Goal: Information Seeking & Learning: Learn about a topic

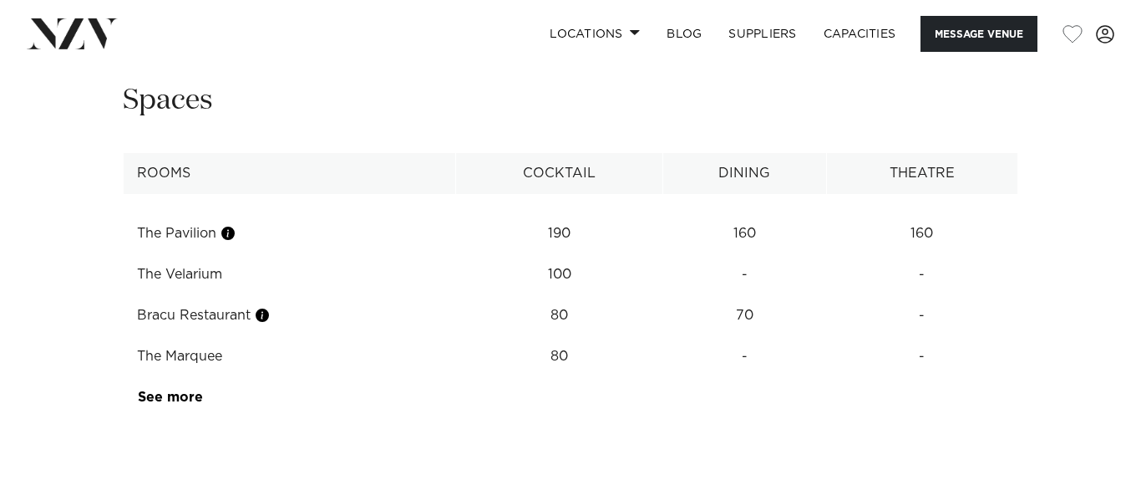
scroll to position [2467, 0]
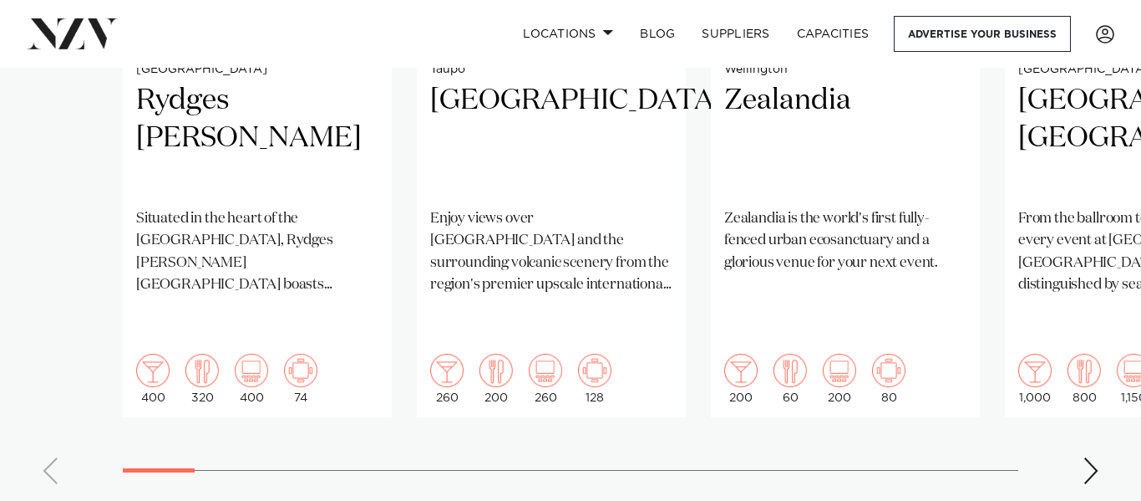
scroll to position [1521, 0]
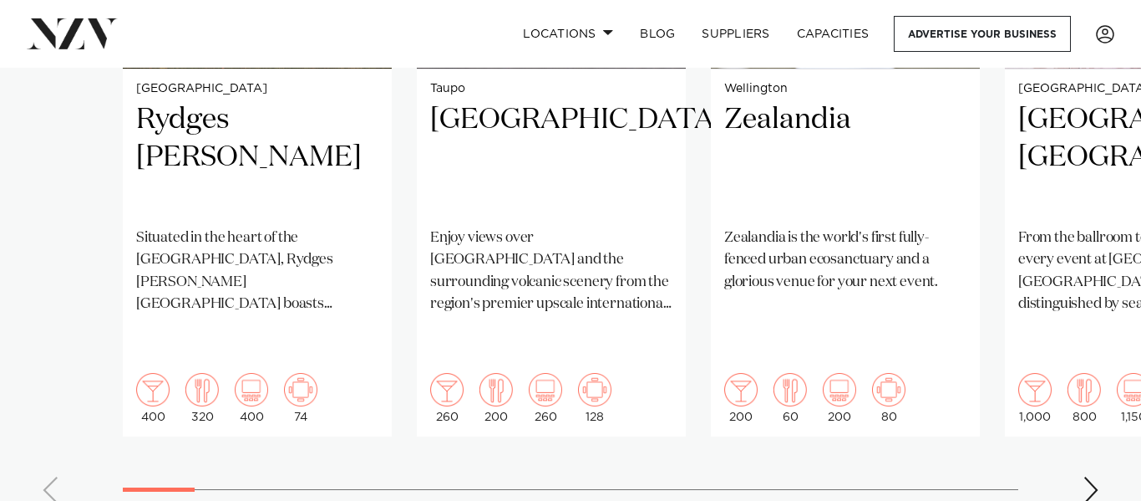
click at [1088, 476] on div "Next slide" at bounding box center [1091, 489] width 17 height 27
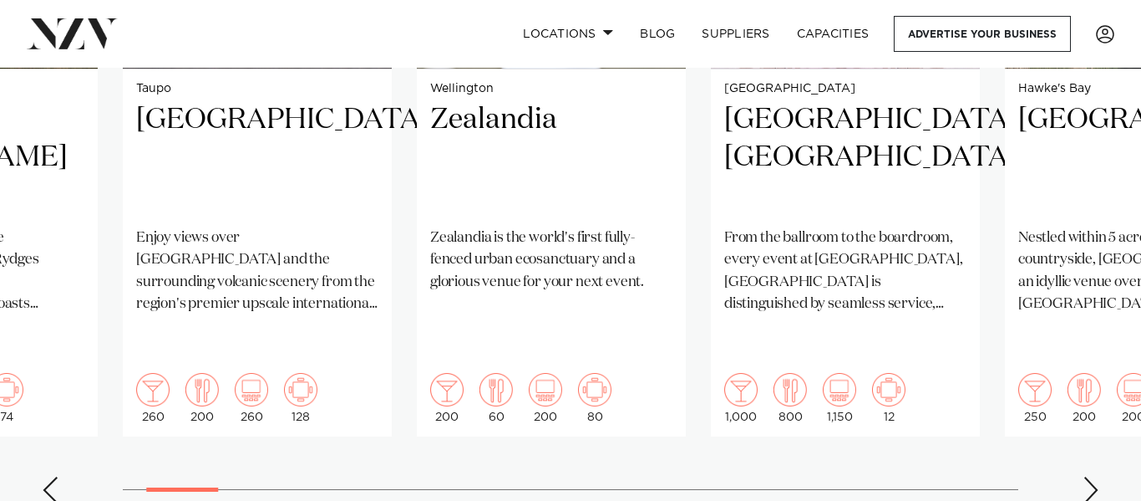
click at [1088, 476] on div "Next slide" at bounding box center [1091, 489] width 17 height 27
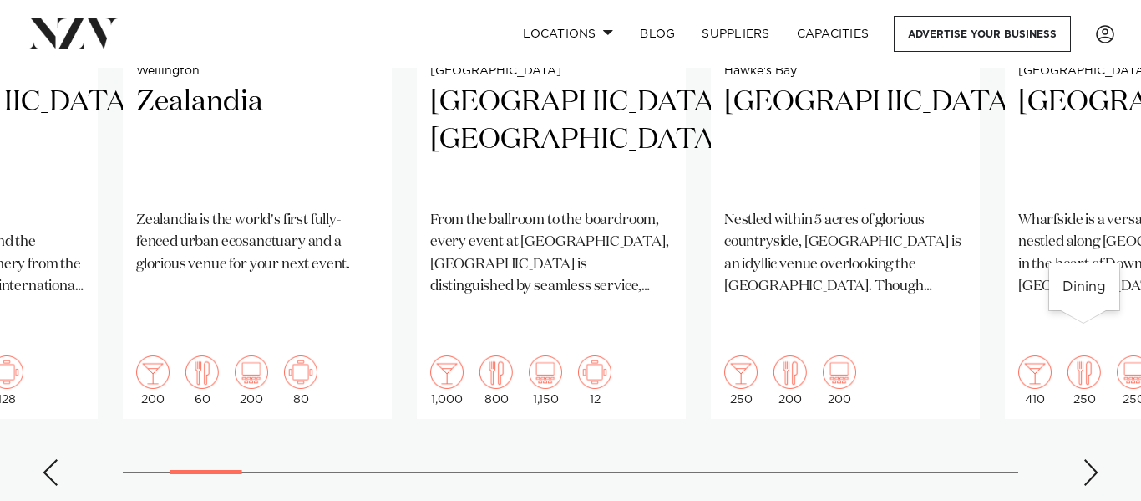
scroll to position [1540, 0]
click at [1088, 457] on div "Next slide" at bounding box center [1091, 470] width 17 height 27
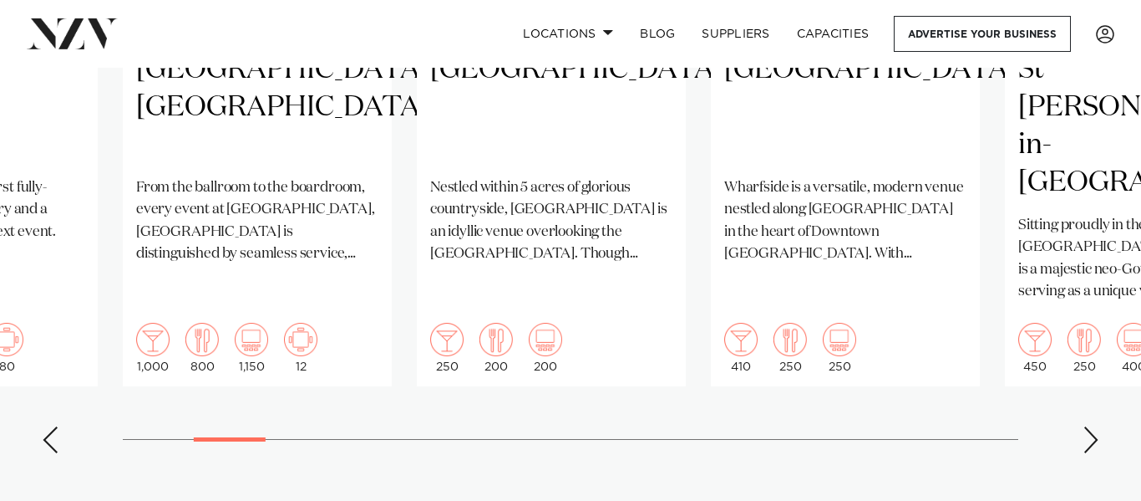
scroll to position [1570, 0]
click at [1089, 427] on div "Next slide" at bounding box center [1091, 440] width 17 height 27
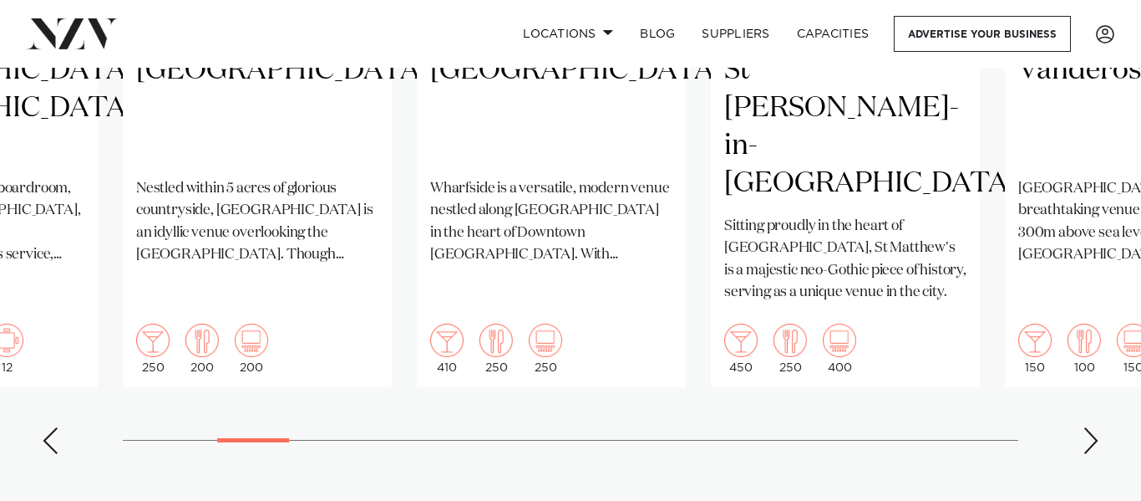
click at [1089, 427] on div "Next slide" at bounding box center [1091, 440] width 17 height 27
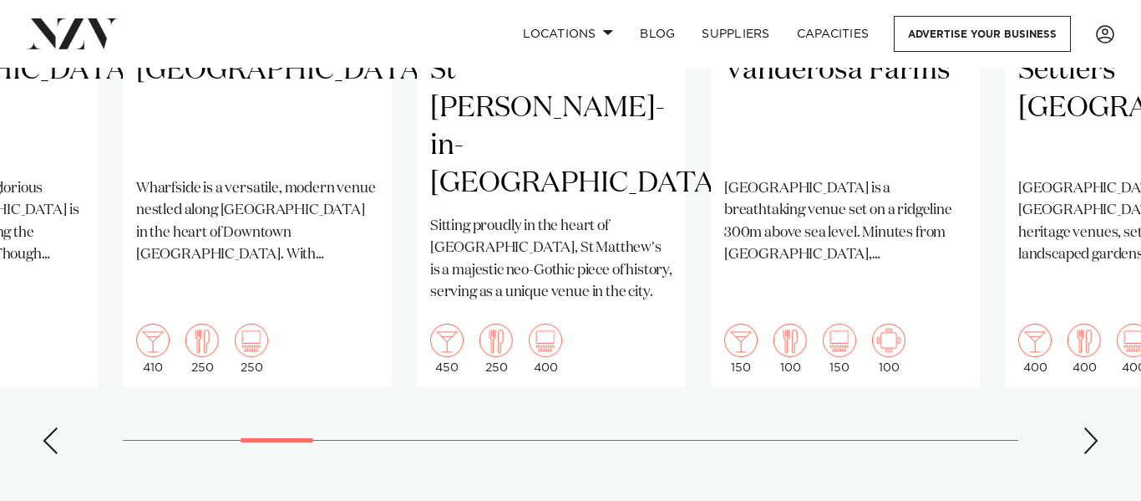
click at [1089, 427] on div "Next slide" at bounding box center [1091, 440] width 17 height 27
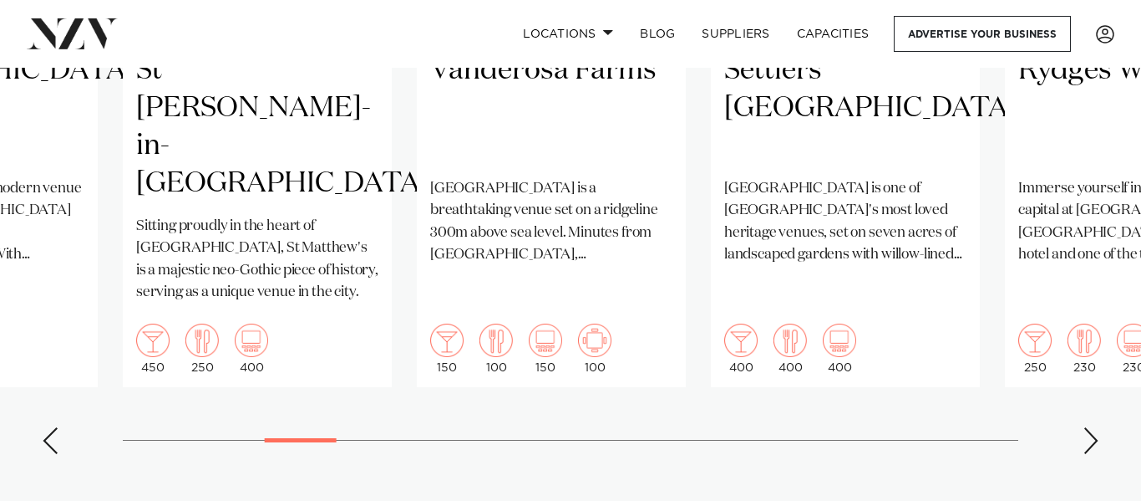
click at [1089, 427] on div "Next slide" at bounding box center [1091, 440] width 17 height 27
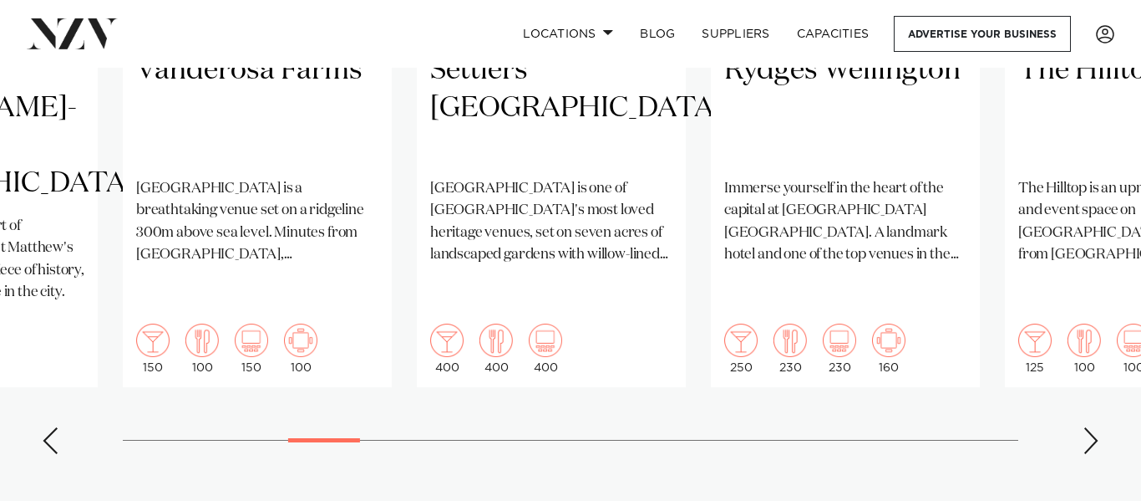
click at [56, 427] on div "Previous slide" at bounding box center [50, 440] width 17 height 27
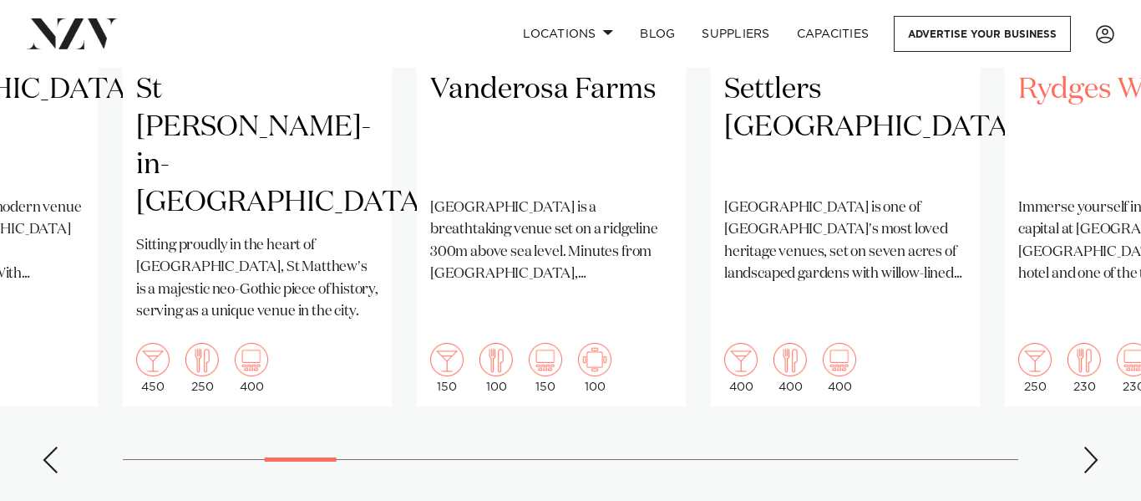
scroll to position [1553, 0]
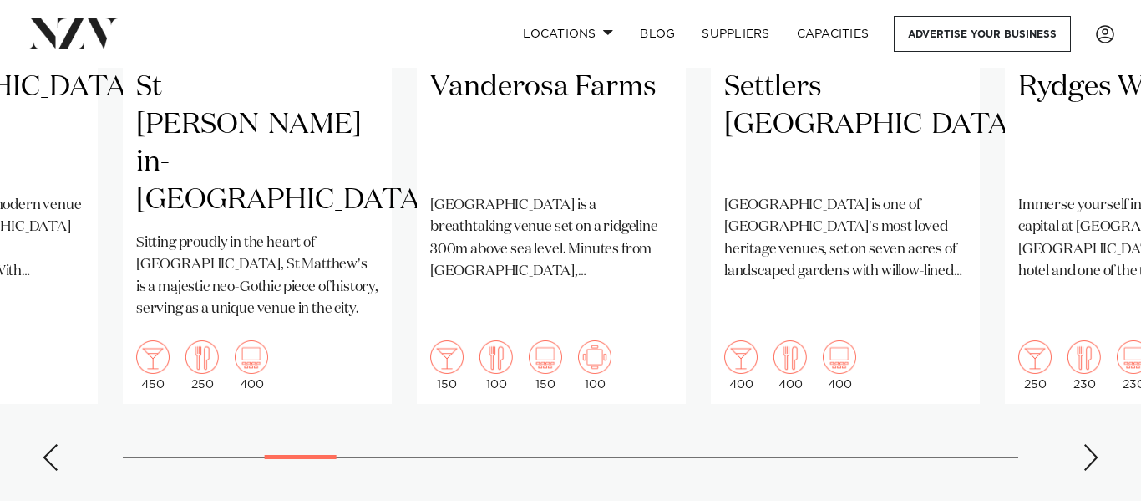
click at [1086, 444] on div "Next slide" at bounding box center [1091, 457] width 17 height 27
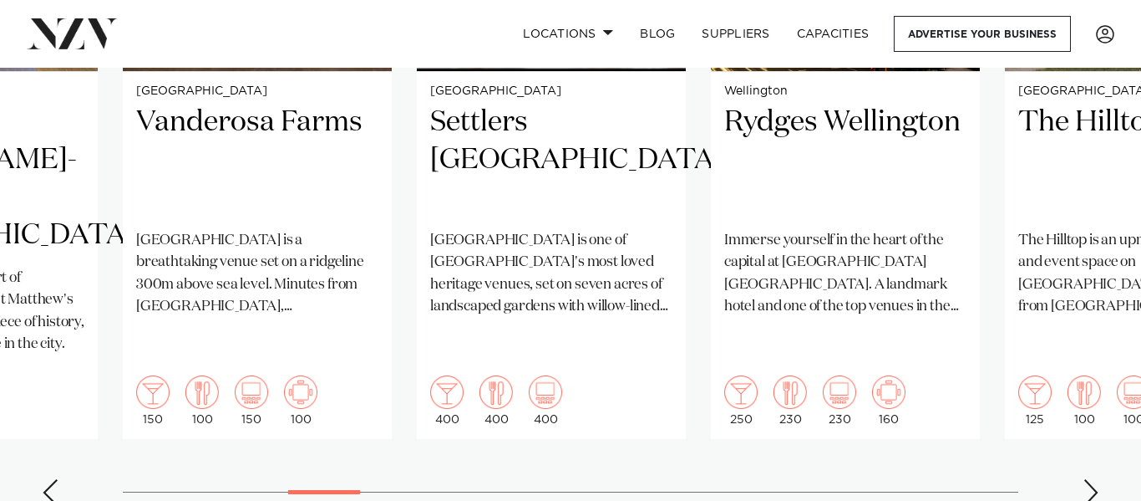
click at [1087, 479] on div "Next slide" at bounding box center [1091, 492] width 17 height 27
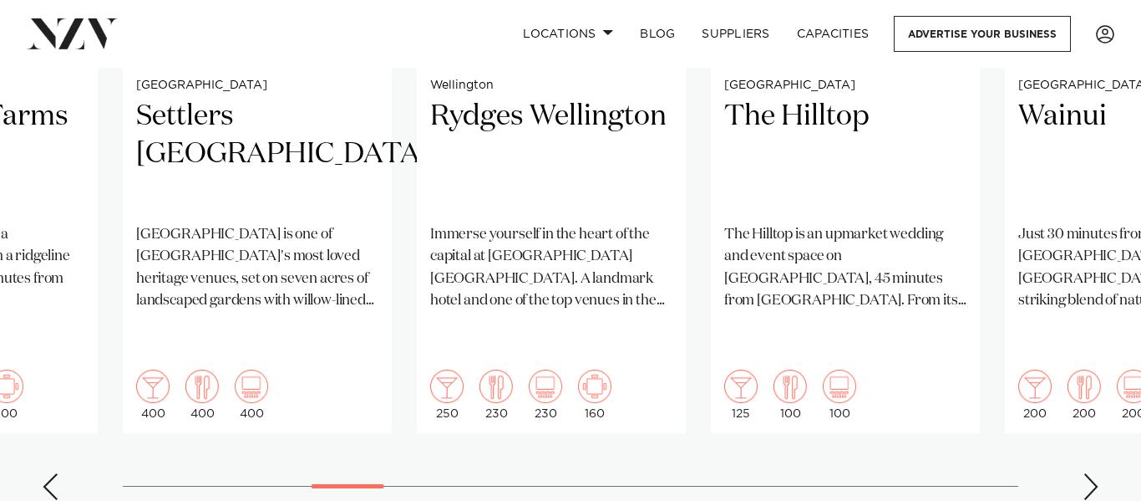
scroll to position [1532, 0]
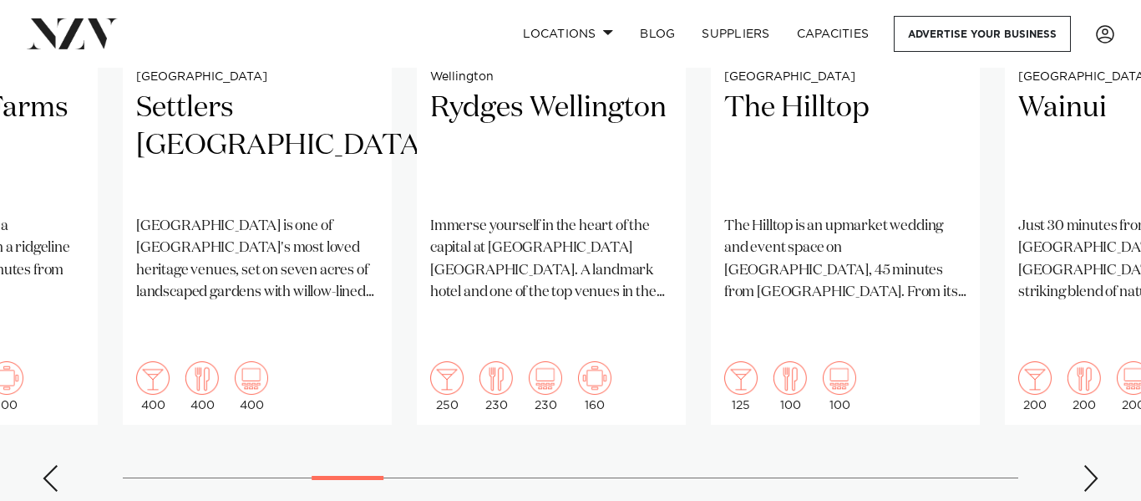
click at [1093, 465] on div "Next slide" at bounding box center [1091, 478] width 17 height 27
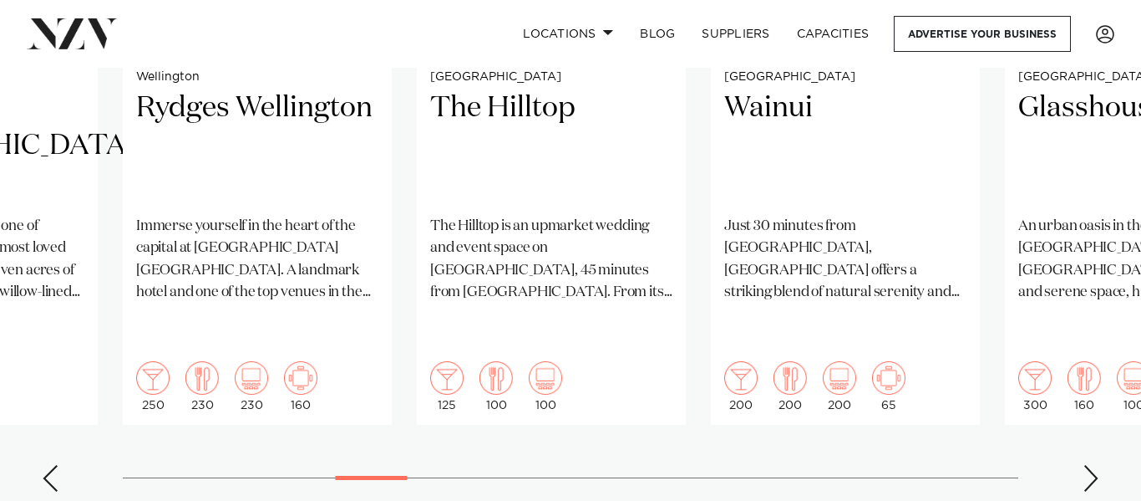
click at [1093, 465] on div "Next slide" at bounding box center [1091, 478] width 17 height 27
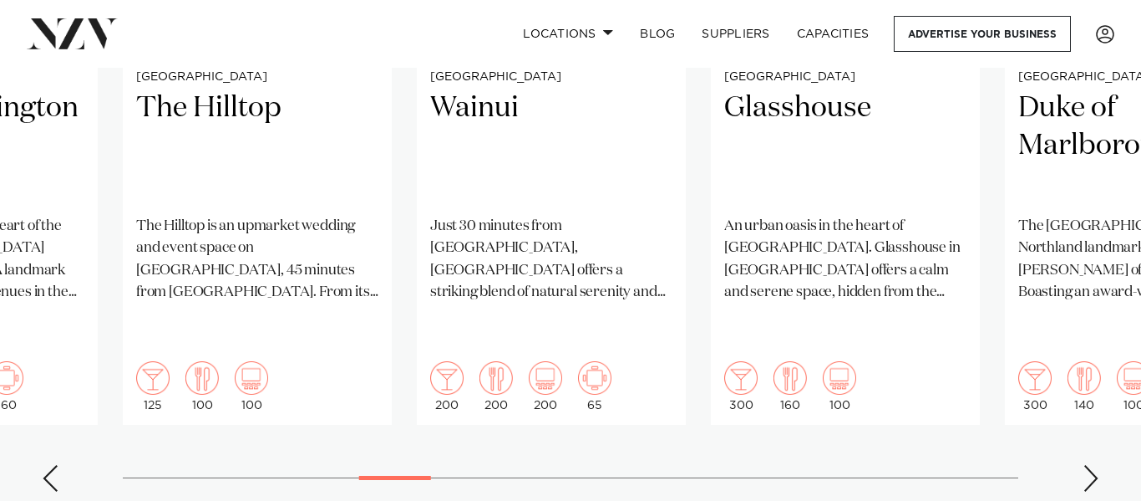
click at [1093, 465] on div "Next slide" at bounding box center [1091, 478] width 17 height 27
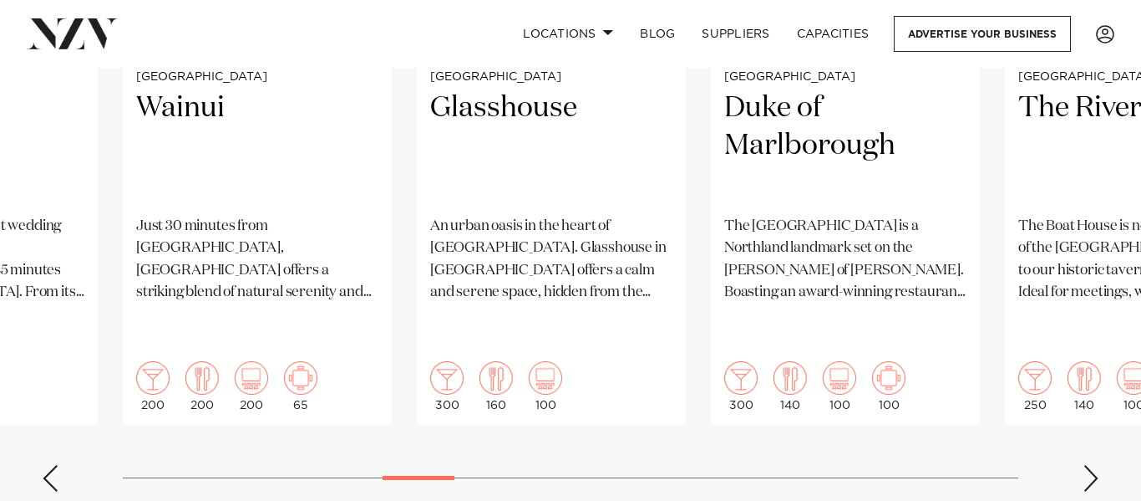
click at [1093, 465] on div "Next slide" at bounding box center [1091, 478] width 17 height 27
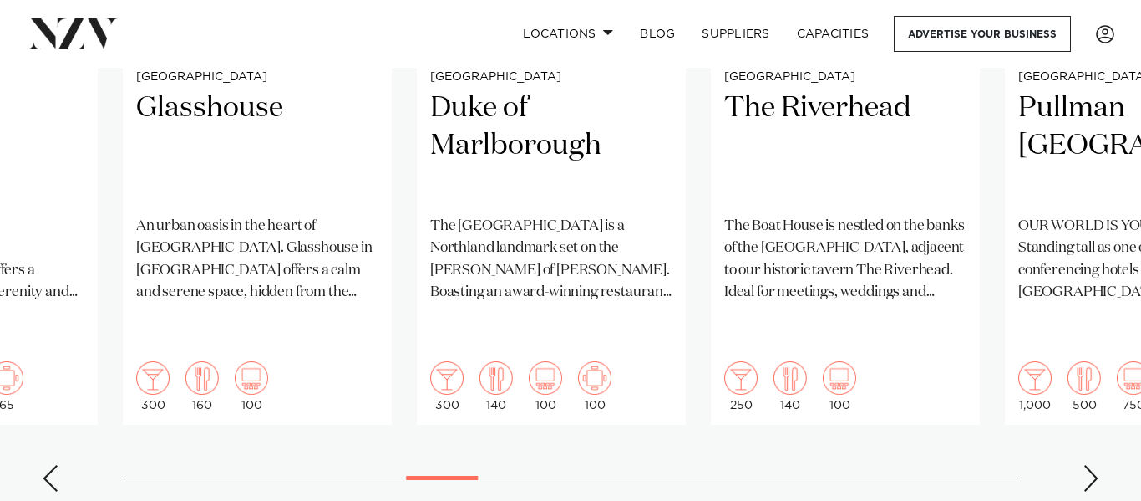
click at [44, 465] on div "Previous slide" at bounding box center [50, 478] width 17 height 27
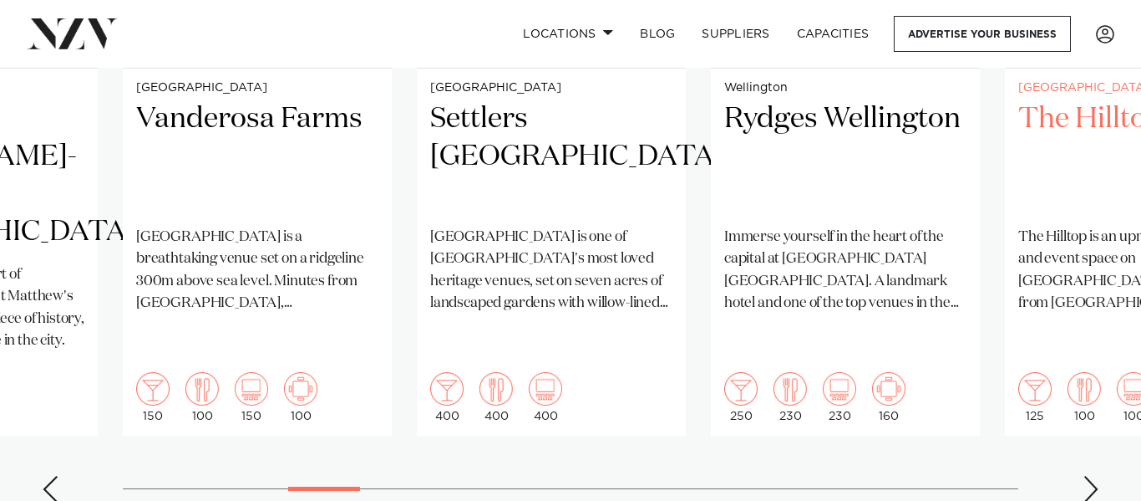
scroll to position [1525, 0]
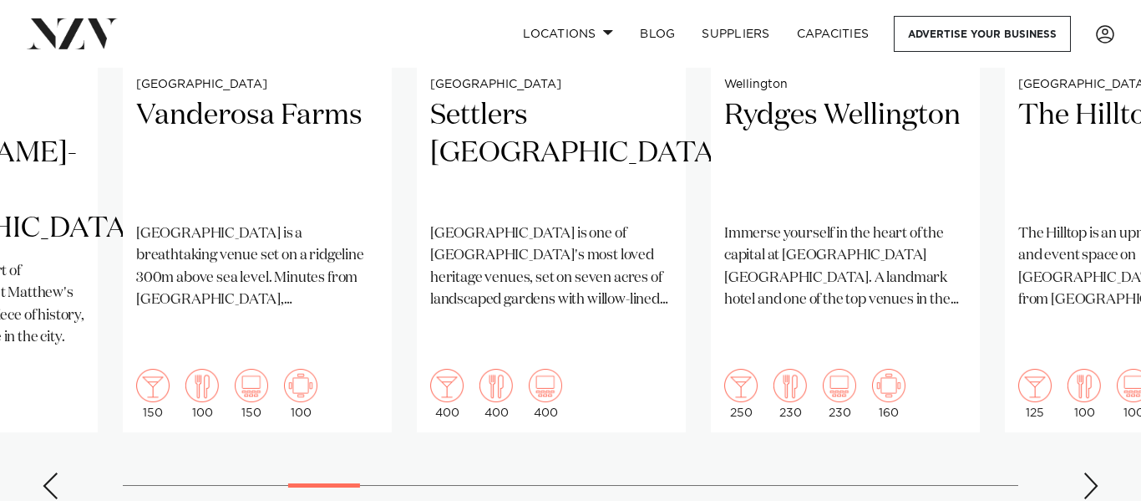
click at [1094, 472] on div "Next slide" at bounding box center [1091, 485] width 17 height 27
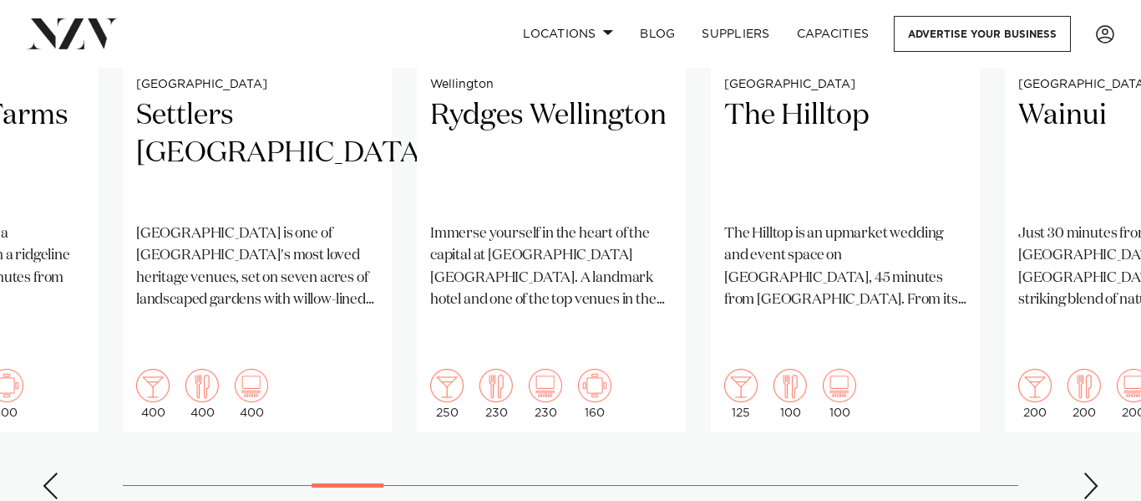
click at [1094, 472] on div "Next slide" at bounding box center [1091, 485] width 17 height 27
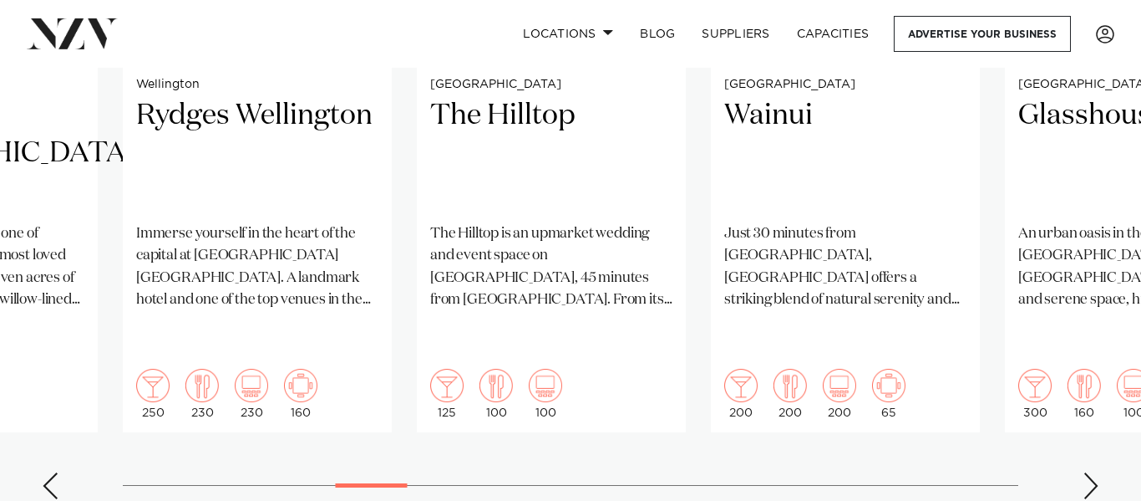
click at [1094, 472] on div "Next slide" at bounding box center [1091, 485] width 17 height 27
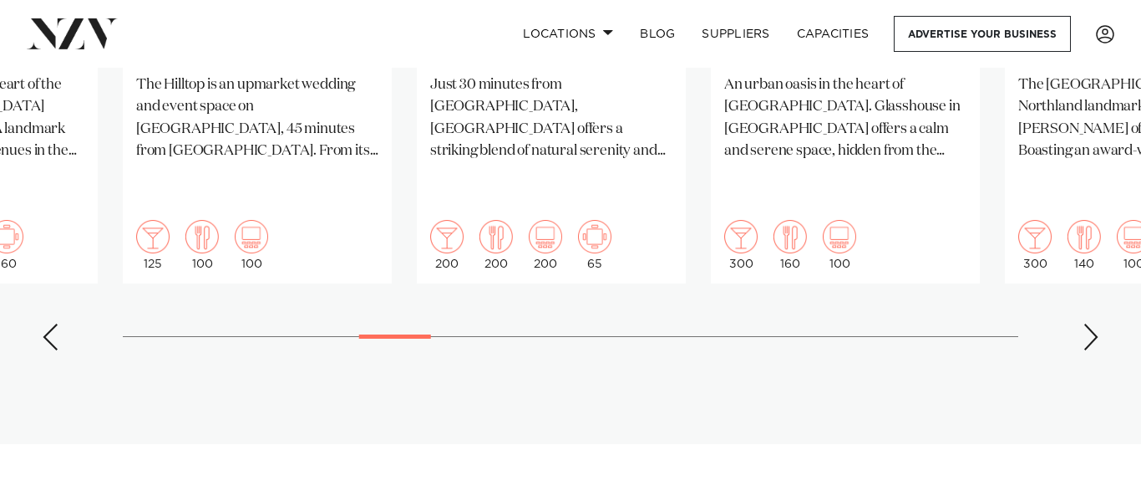
scroll to position [1678, 0]
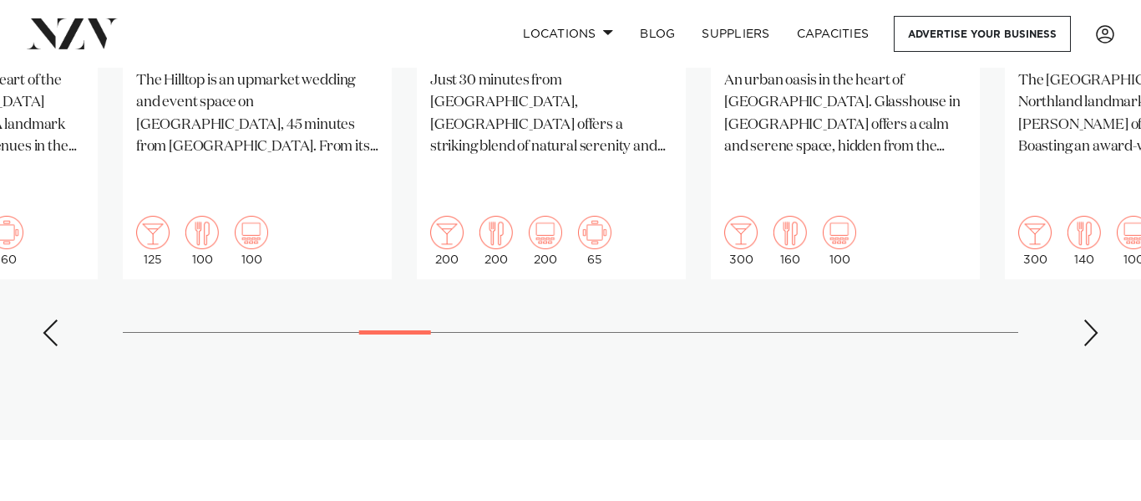
click at [1091, 319] on div "Next slide" at bounding box center [1091, 332] width 17 height 27
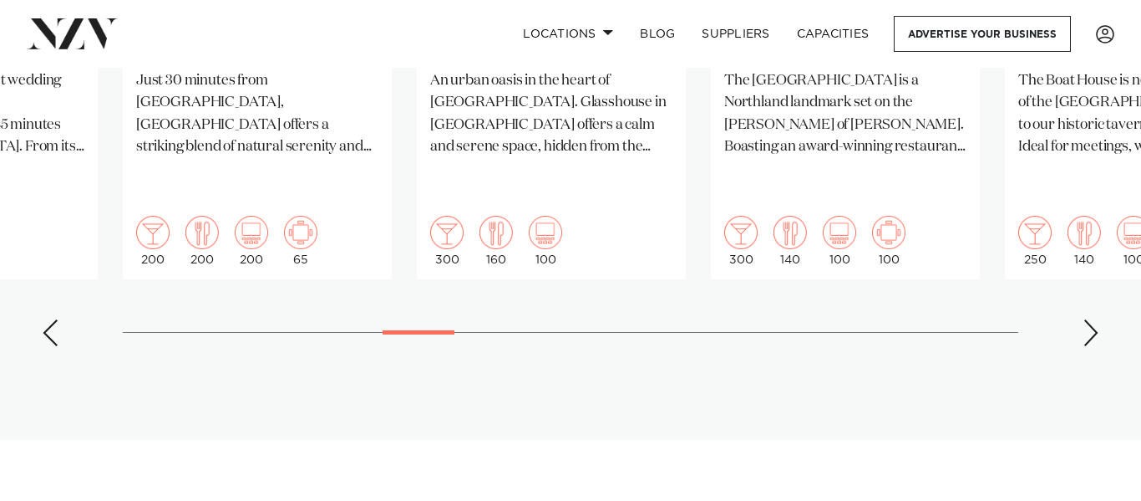
click at [1091, 319] on div "Next slide" at bounding box center [1091, 332] width 17 height 27
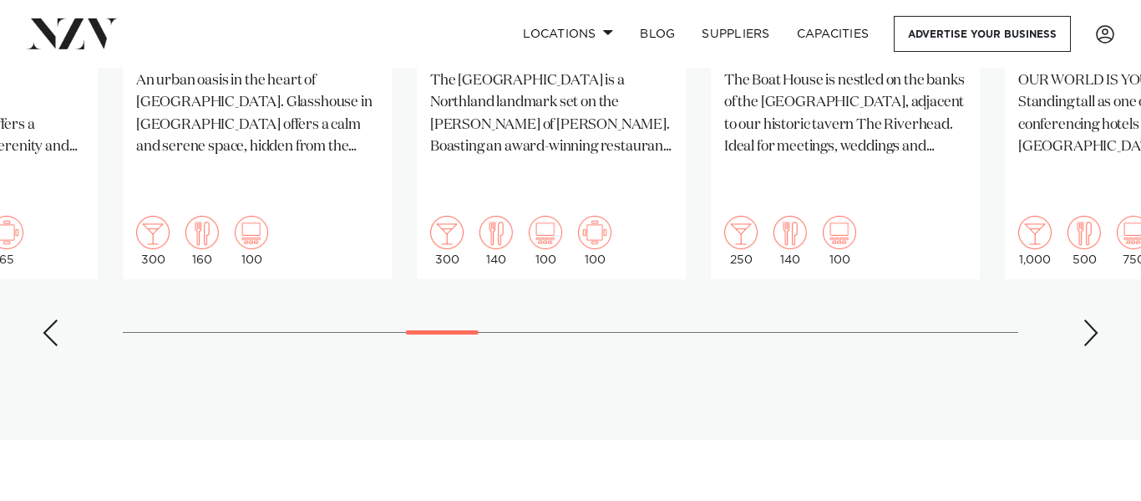
click at [1091, 319] on div "Next slide" at bounding box center [1091, 332] width 17 height 27
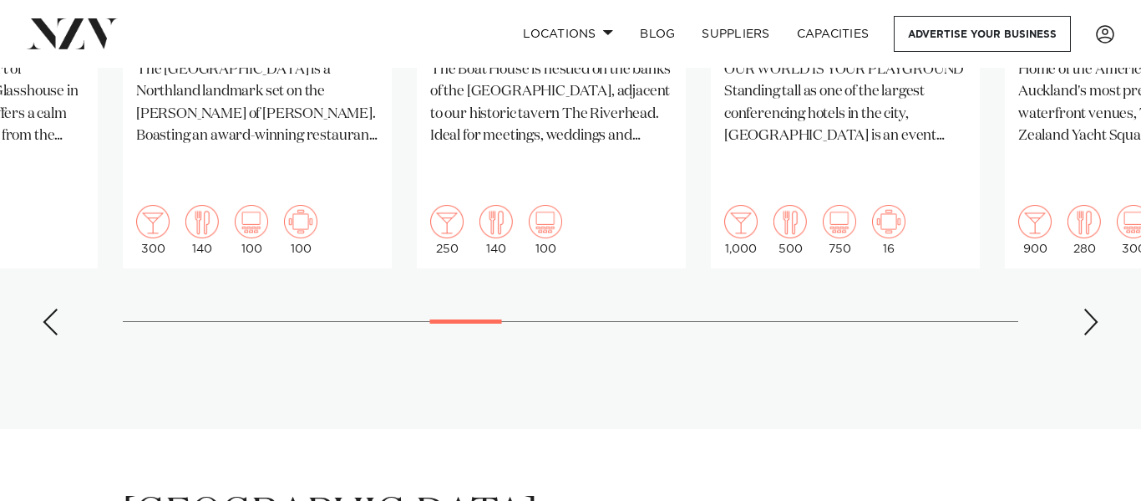
scroll to position [1692, 0]
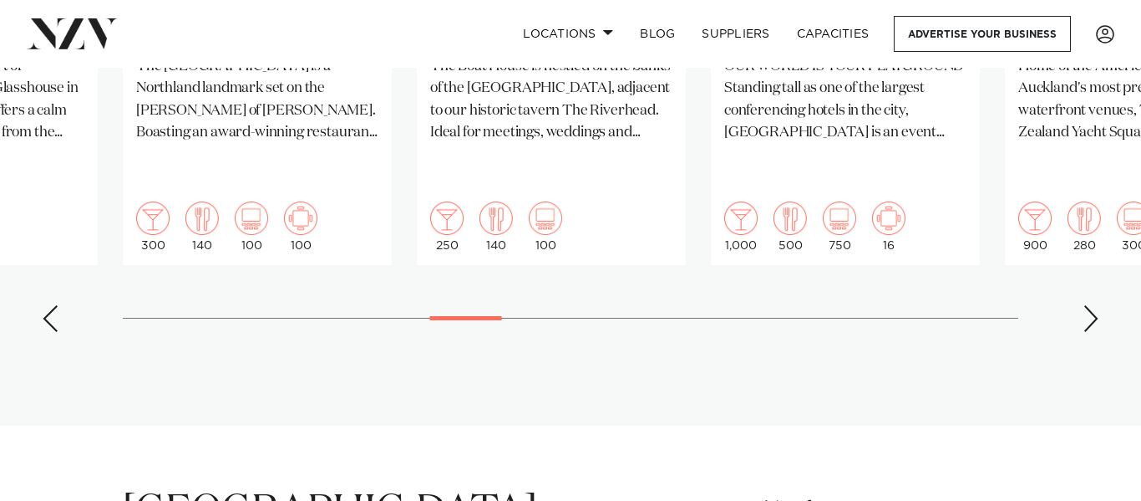
click at [1091, 305] on div "Next slide" at bounding box center [1091, 318] width 17 height 27
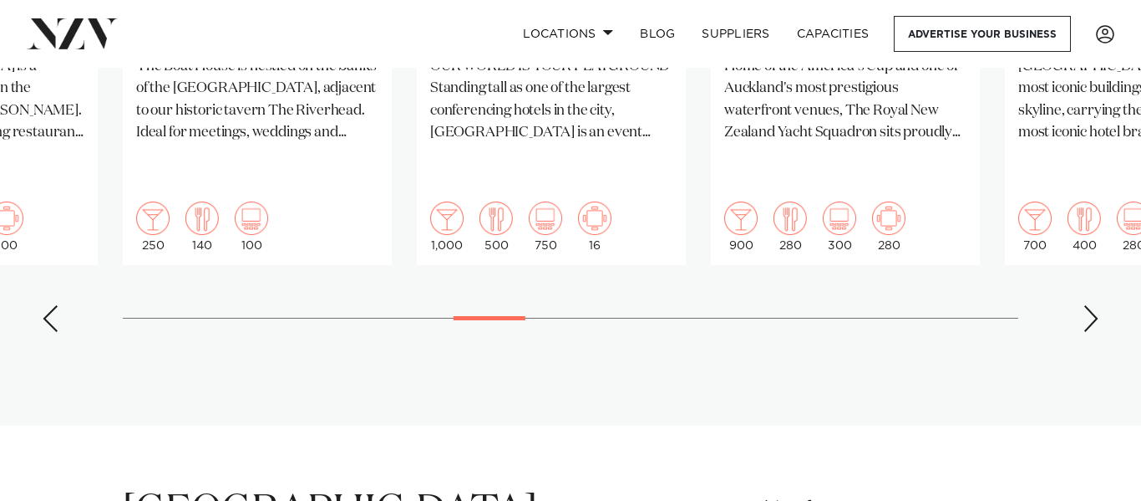
click at [1091, 305] on div "Next slide" at bounding box center [1091, 318] width 17 height 27
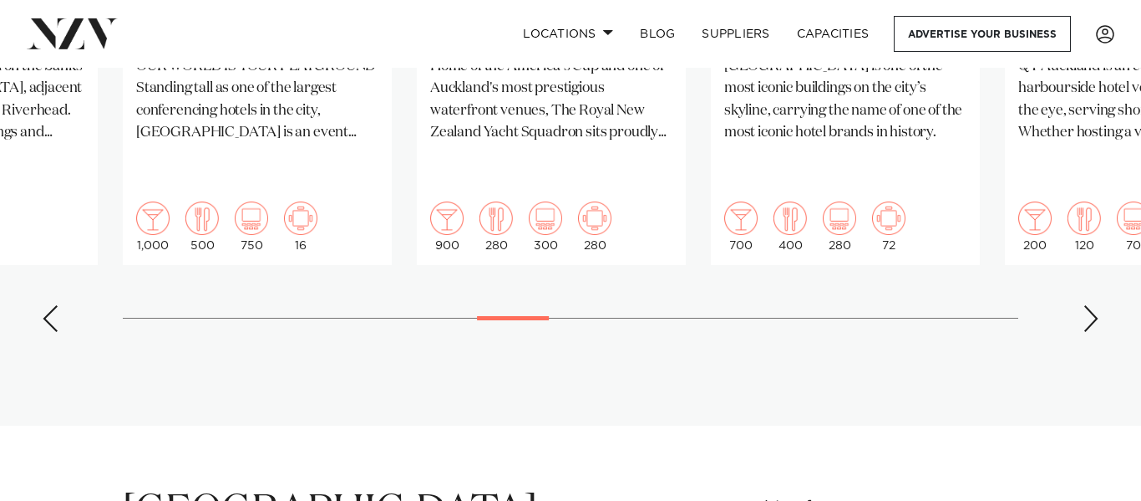
click at [1091, 305] on div "Next slide" at bounding box center [1091, 318] width 17 height 27
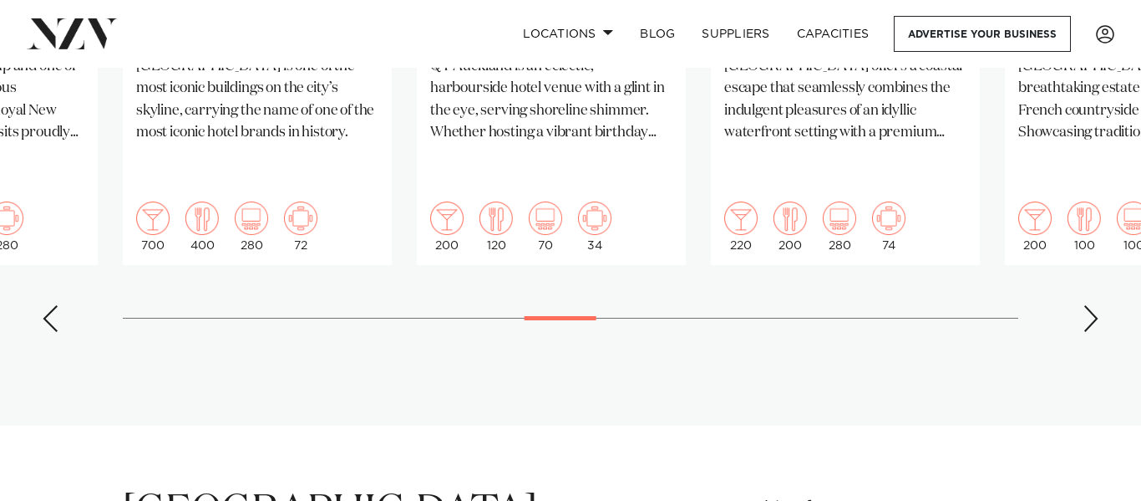
click at [1091, 305] on div "Next slide" at bounding box center [1091, 318] width 17 height 27
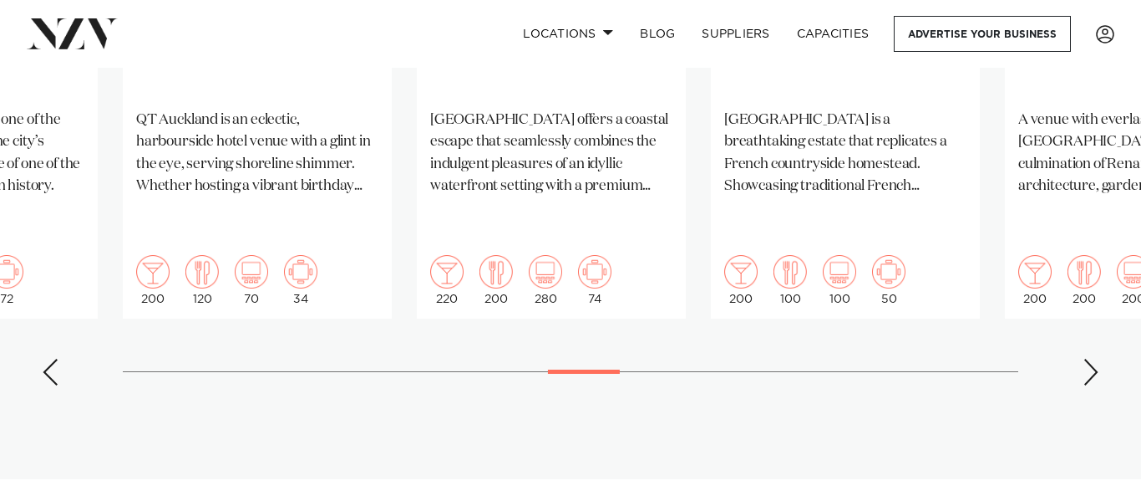
scroll to position [1659, 0]
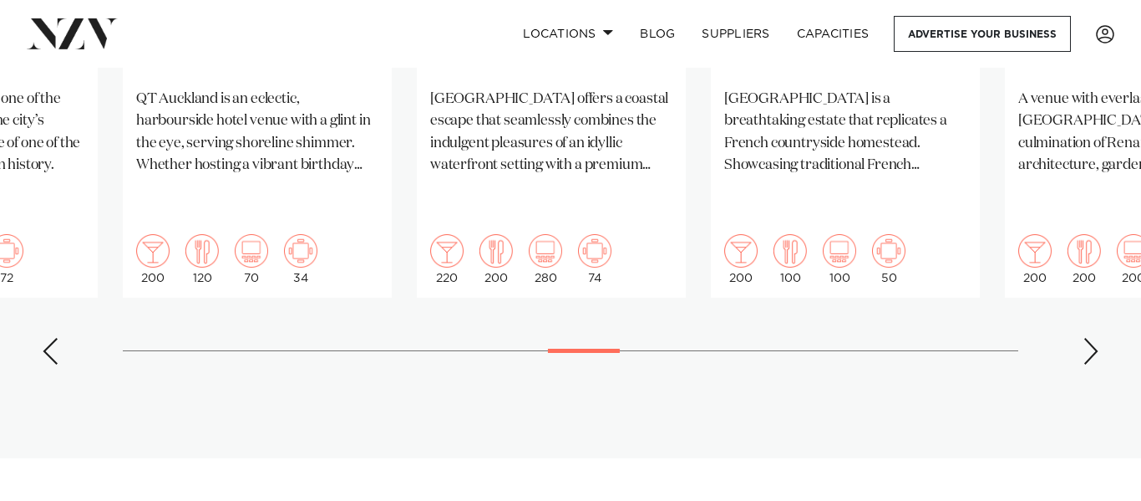
click at [1097, 338] on div "Next slide" at bounding box center [1091, 351] width 17 height 27
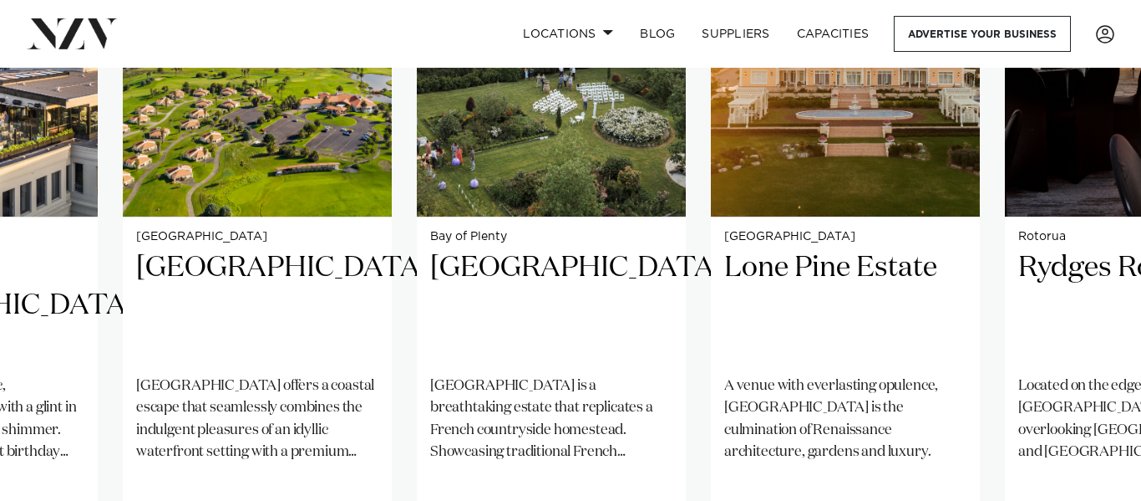
scroll to position [1317, 0]
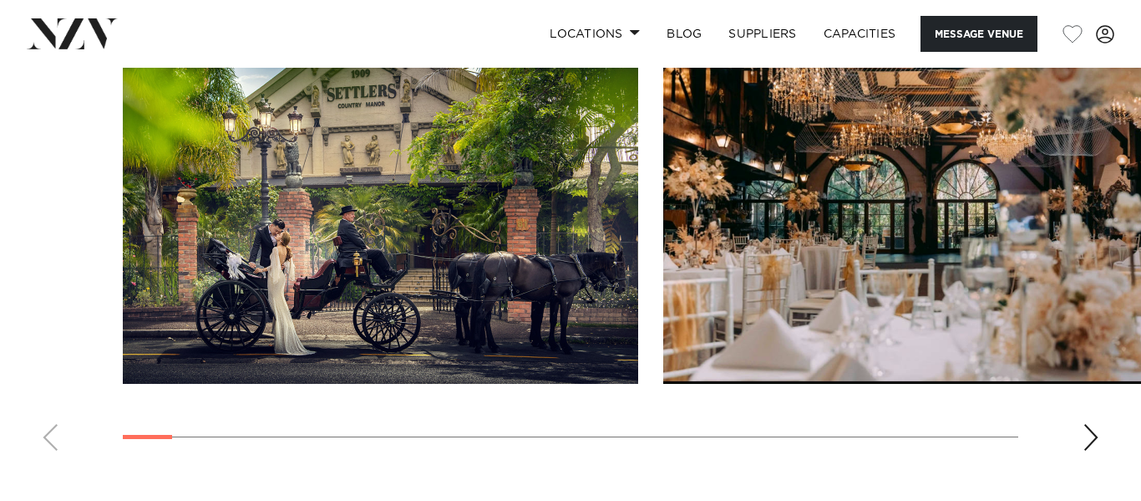
scroll to position [1849, 0]
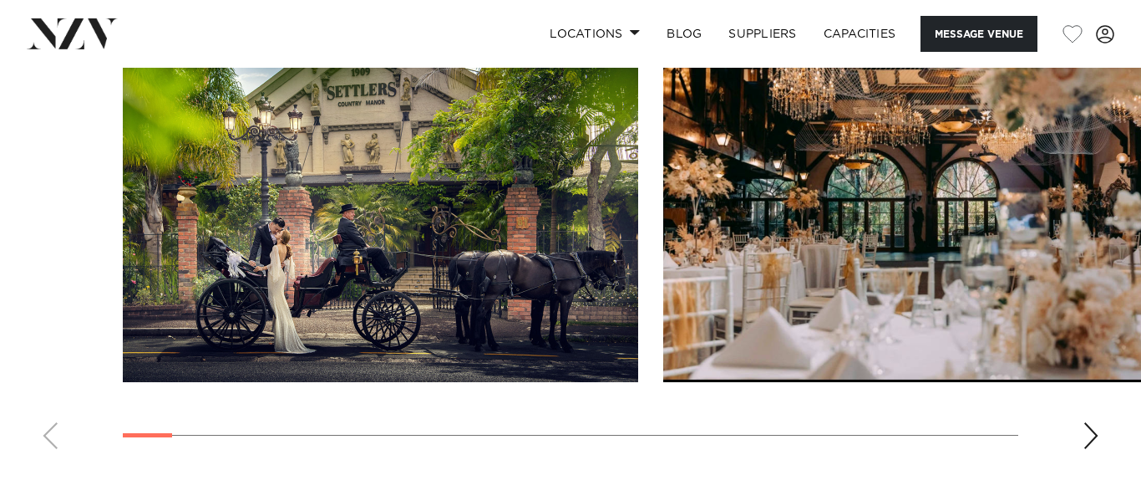
click at [1090, 422] on div "Next slide" at bounding box center [1091, 435] width 17 height 27
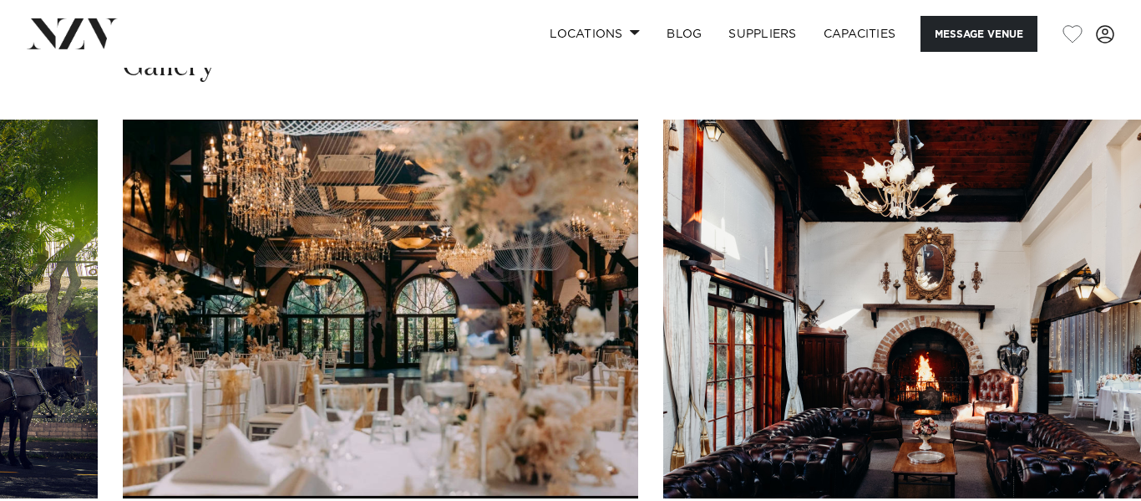
scroll to position [1735, 0]
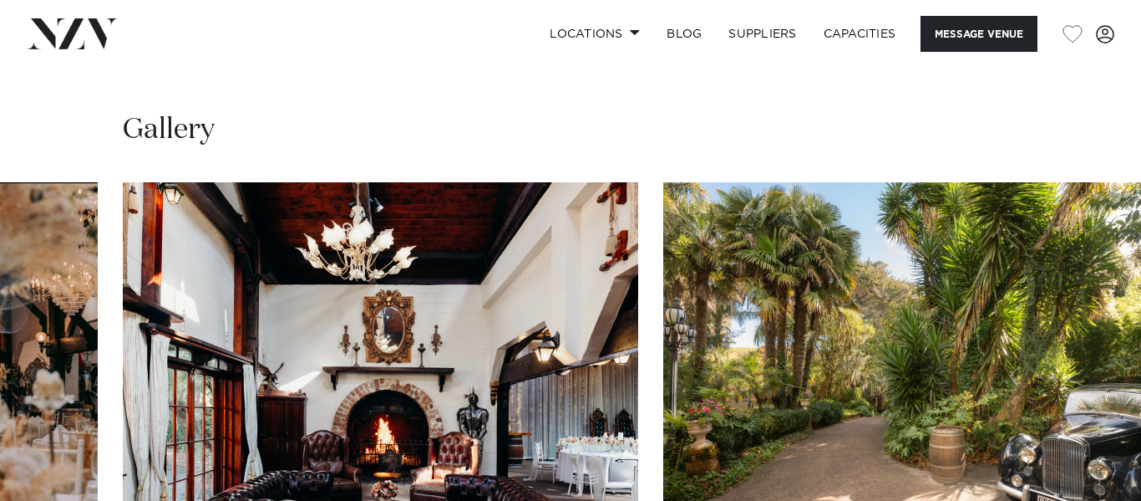
scroll to position [1672, 0]
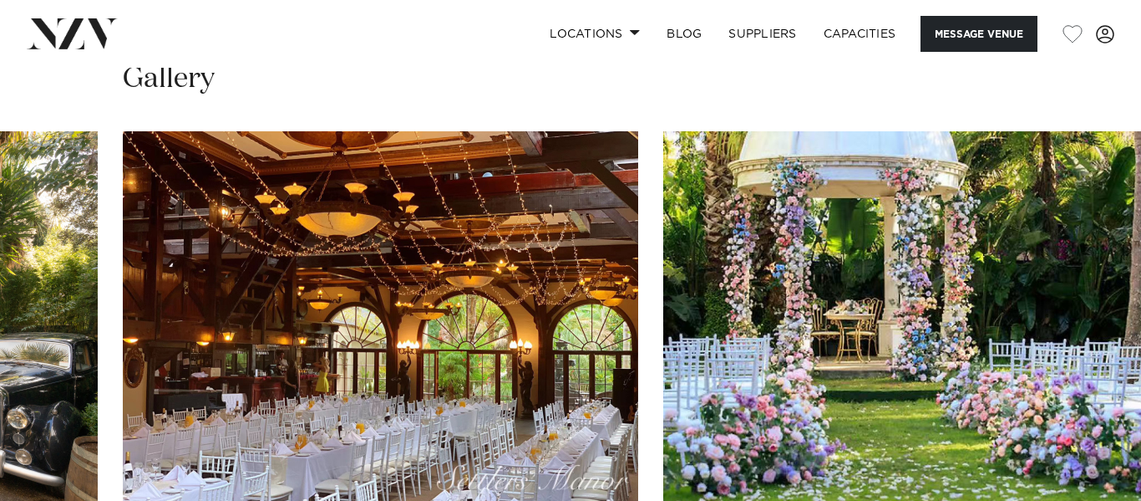
scroll to position [1730, 0]
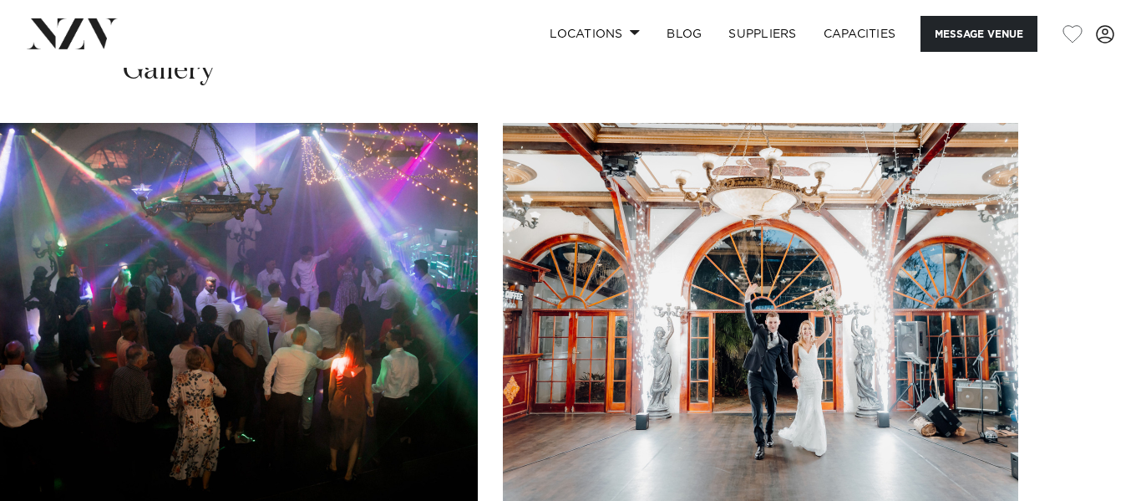
click at [1086, 394] on swiper-container at bounding box center [570, 352] width 1141 height 459
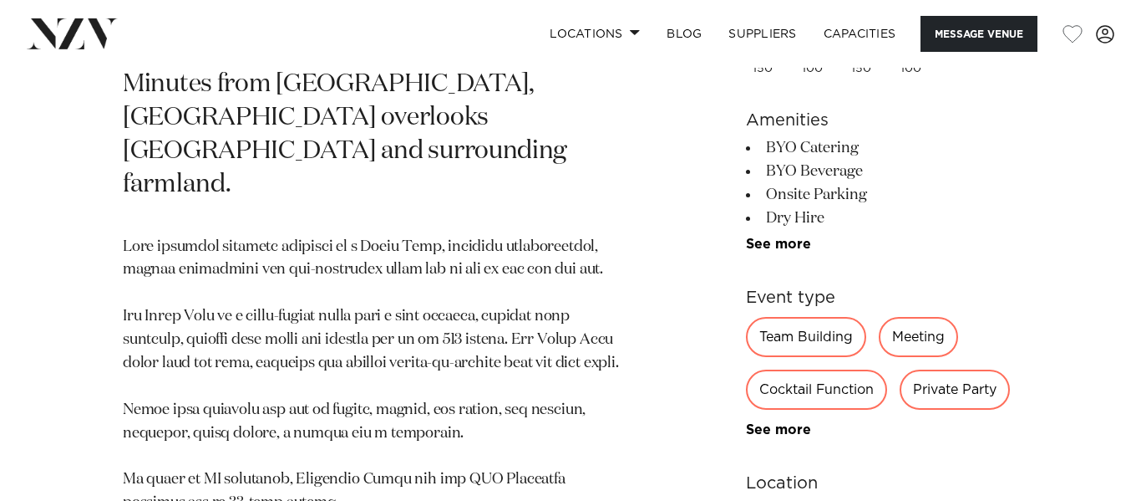
scroll to position [803, 0]
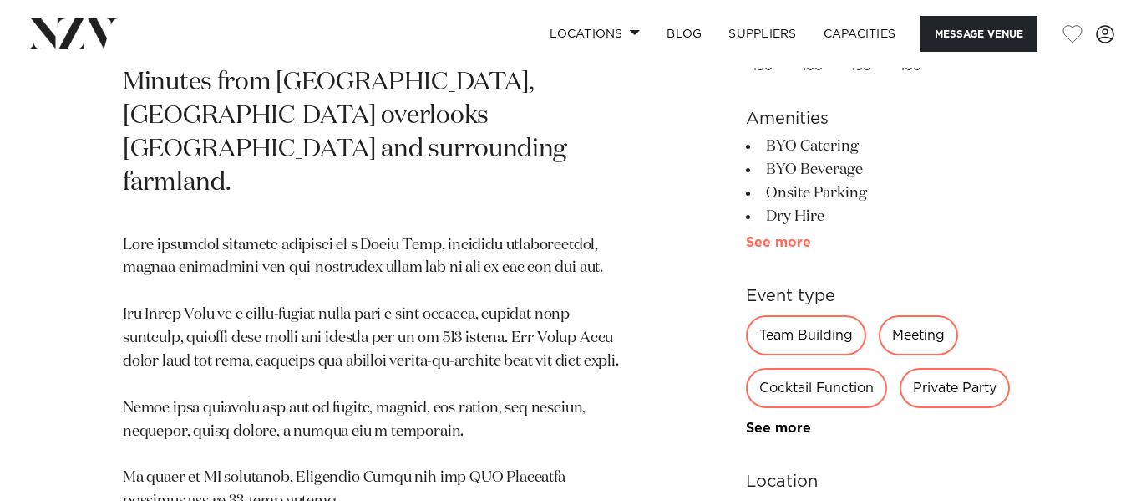
click at [771, 236] on link "See more" at bounding box center [811, 242] width 130 height 13
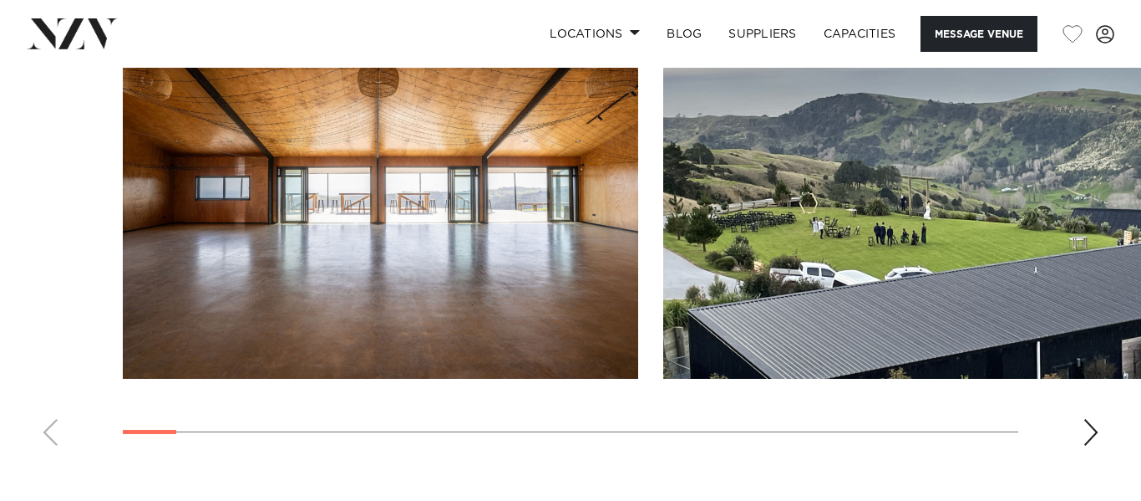
scroll to position [1801, 0]
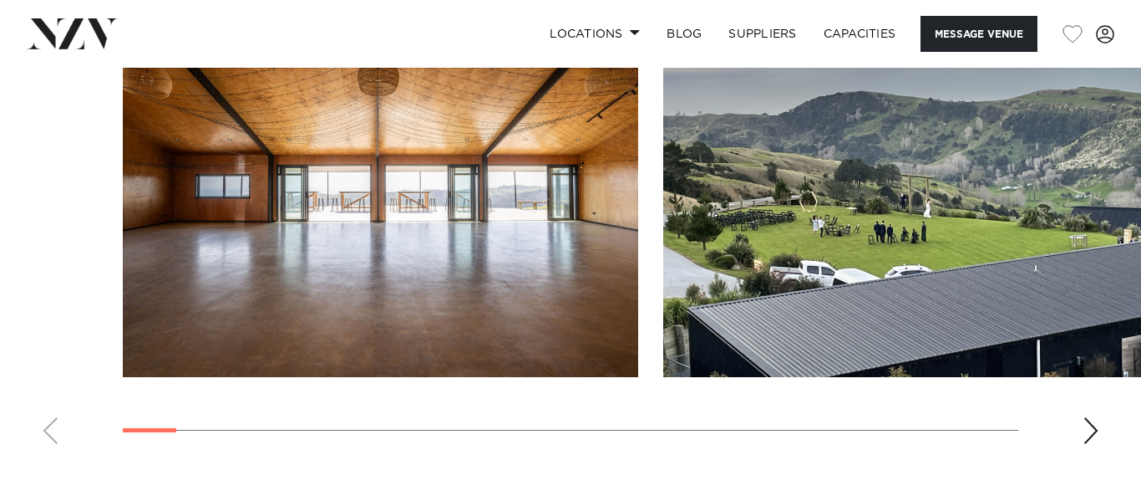
click at [1098, 417] on div "Next slide" at bounding box center [1091, 430] width 17 height 27
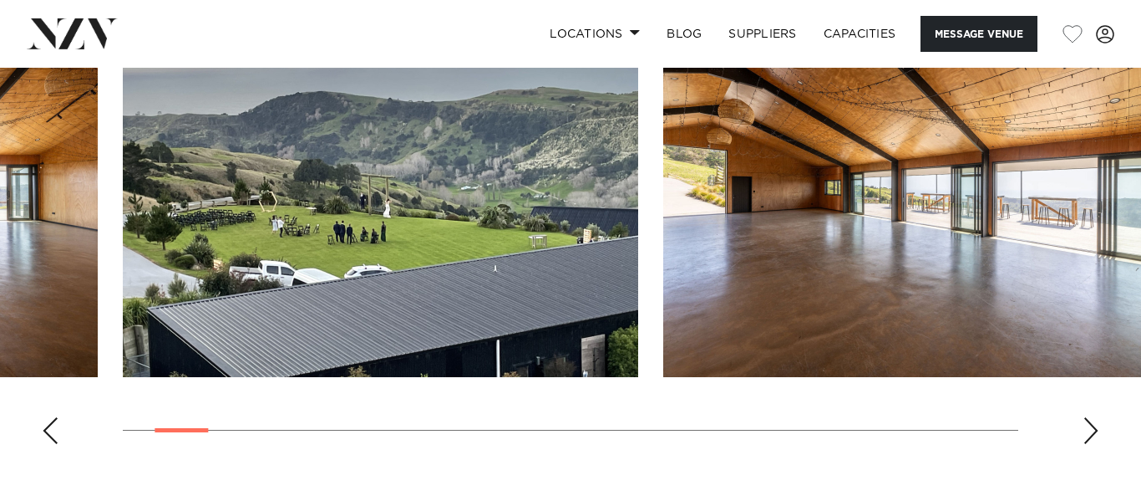
click at [1098, 417] on div "Next slide" at bounding box center [1091, 430] width 17 height 27
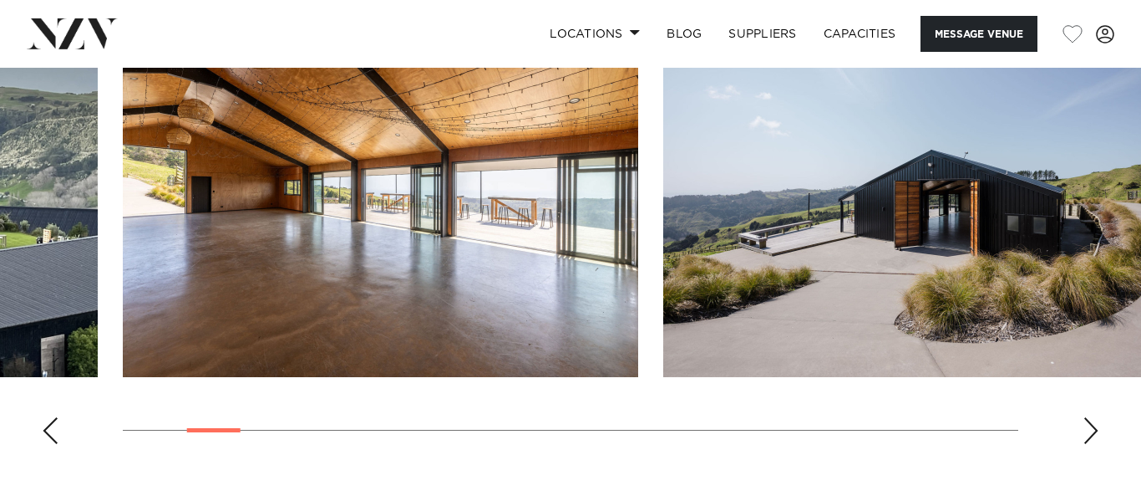
click at [1098, 417] on div "Next slide" at bounding box center [1091, 430] width 17 height 27
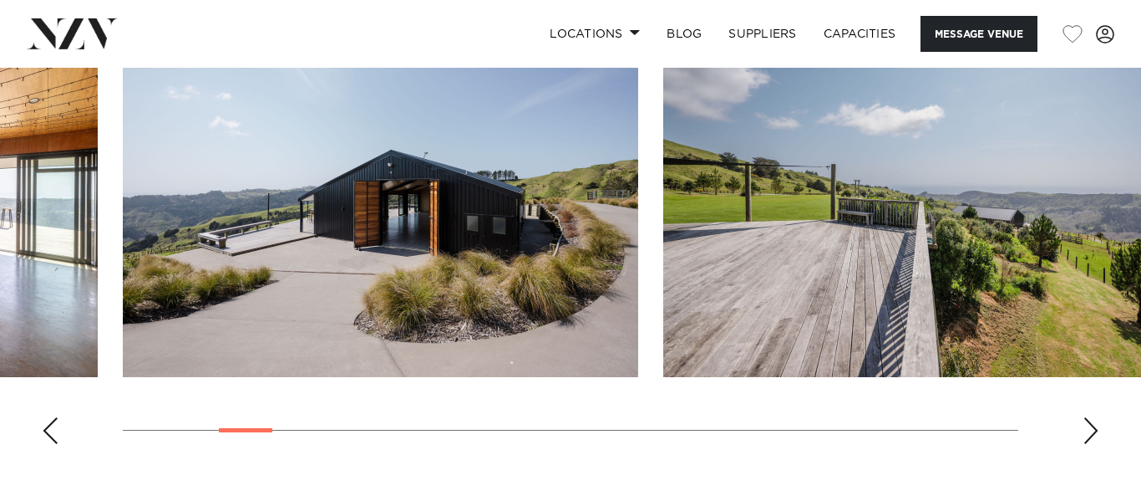
click at [1098, 417] on div "Next slide" at bounding box center [1091, 430] width 17 height 27
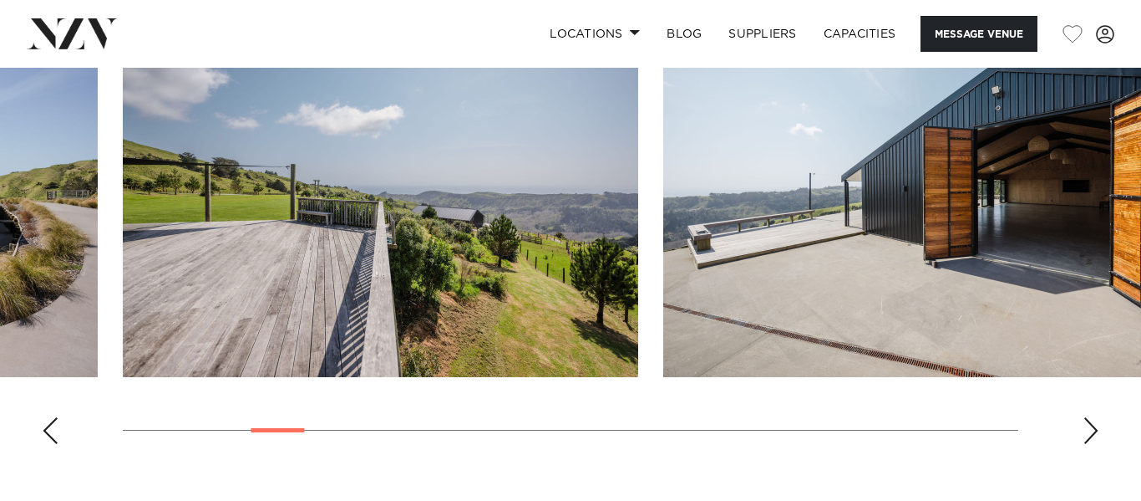
click at [1098, 417] on div "Next slide" at bounding box center [1091, 430] width 17 height 27
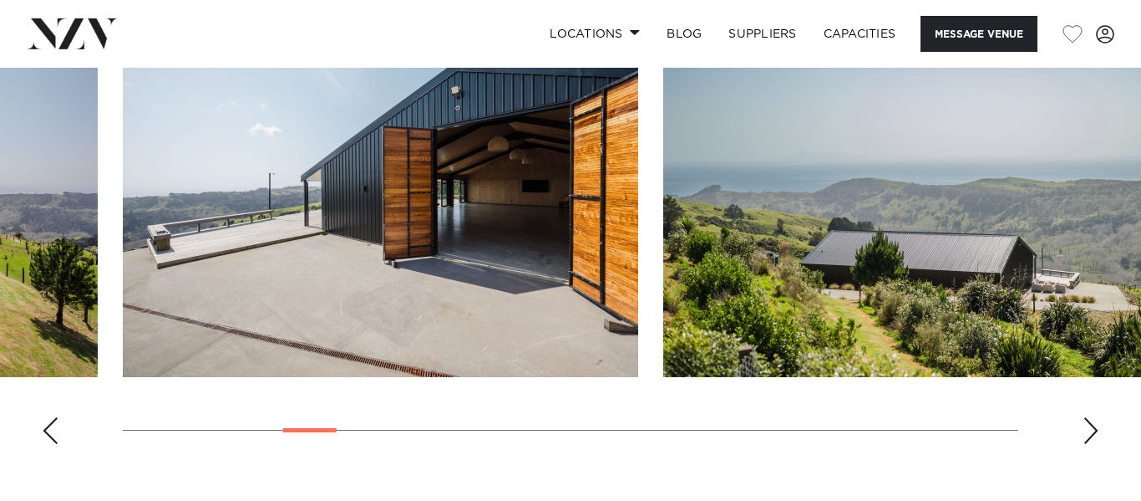
click at [1098, 417] on div "Next slide" at bounding box center [1091, 430] width 17 height 27
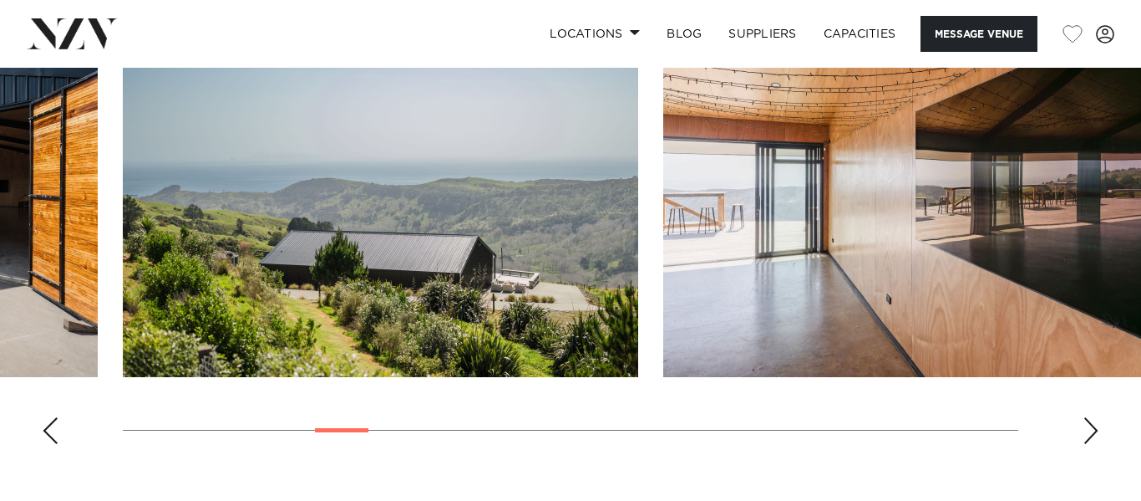
click at [1098, 417] on div "Next slide" at bounding box center [1091, 430] width 17 height 27
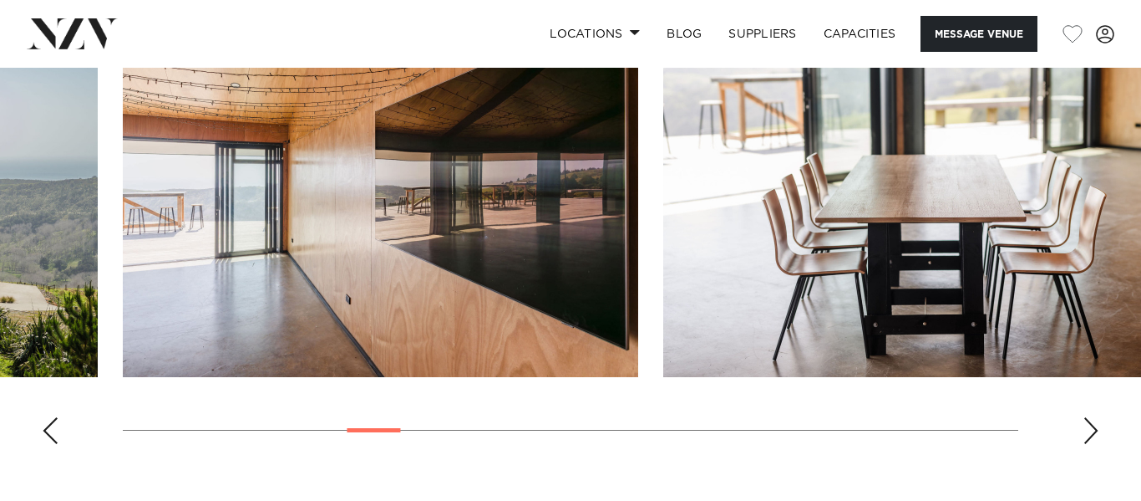
click at [1098, 417] on div "Next slide" at bounding box center [1091, 430] width 17 height 27
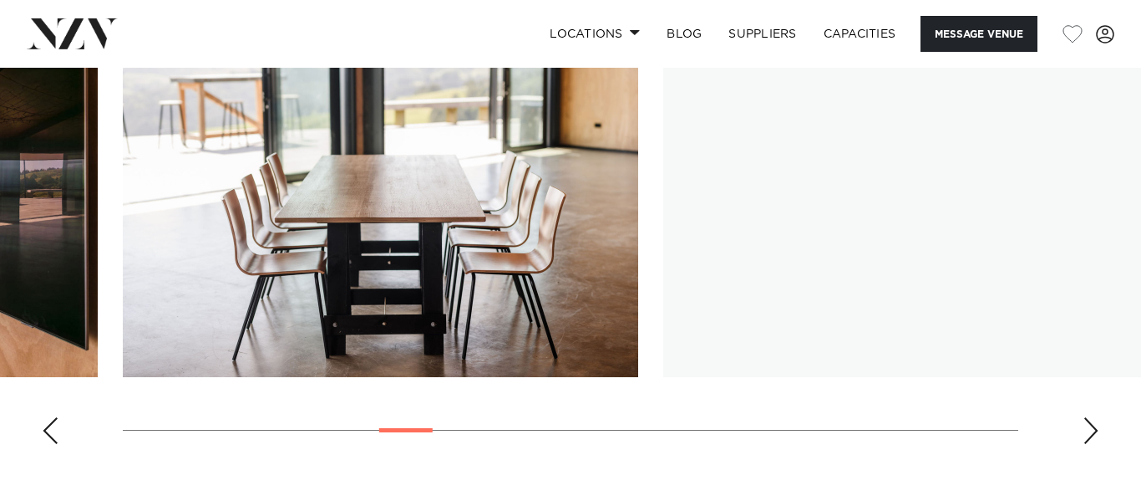
click at [1098, 417] on div "Next slide" at bounding box center [1091, 430] width 17 height 27
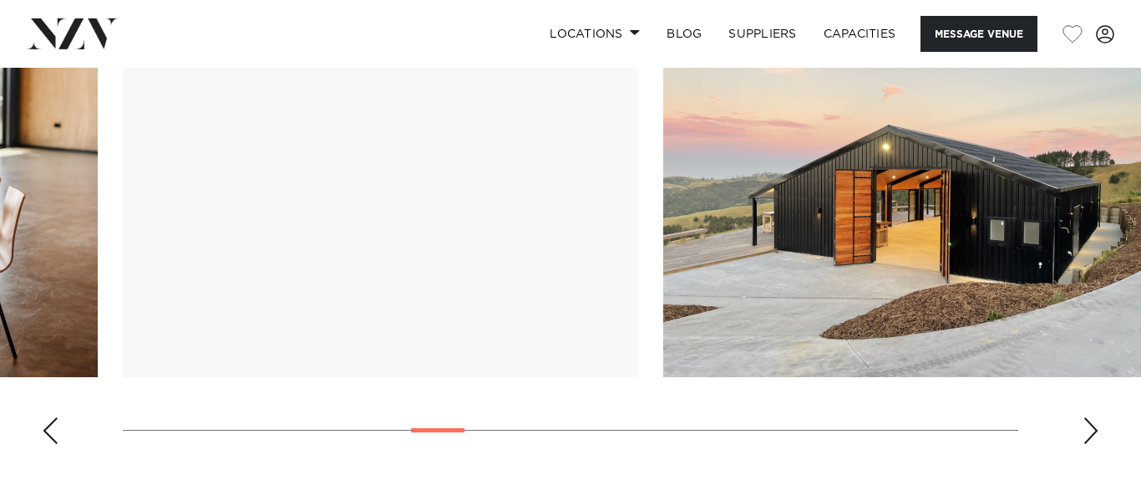
click at [1098, 417] on div "Next slide" at bounding box center [1091, 430] width 17 height 27
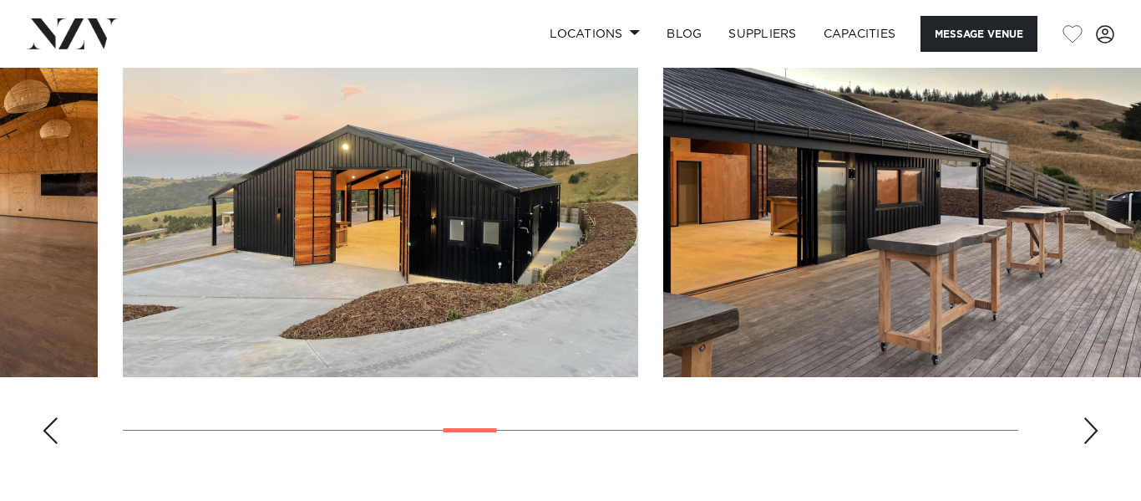
click at [1098, 417] on div "Next slide" at bounding box center [1091, 430] width 17 height 27
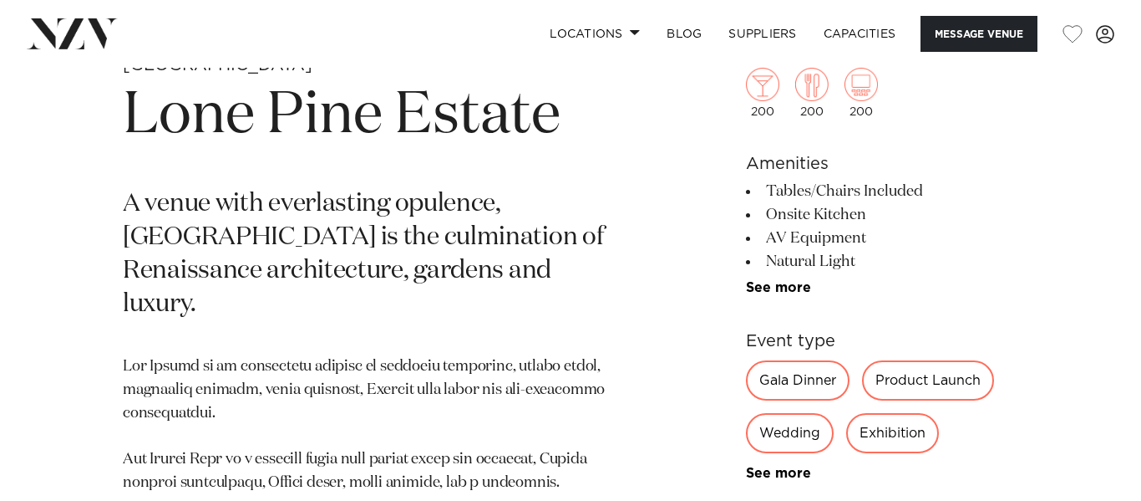
scroll to position [617, 0]
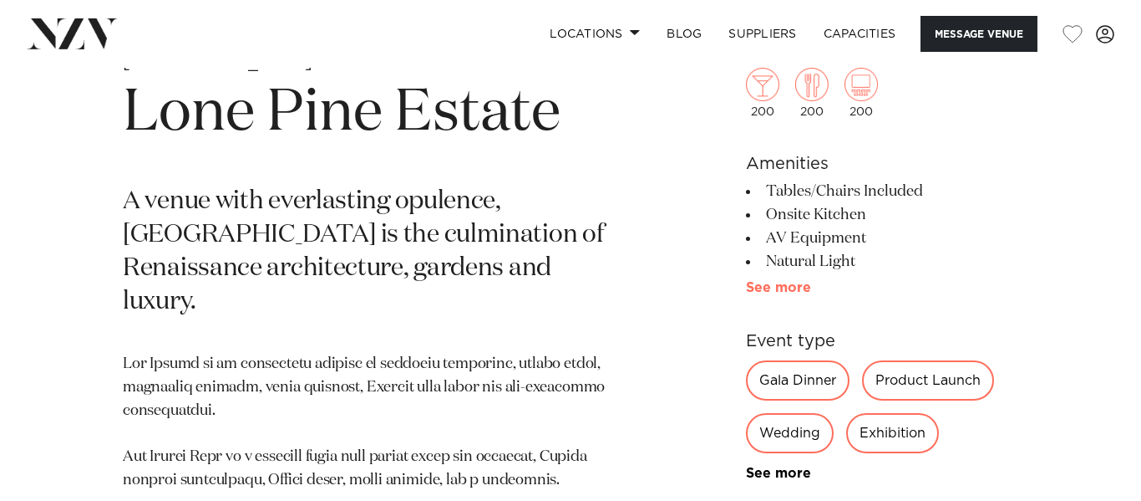
click at [795, 284] on link "See more" at bounding box center [811, 287] width 130 height 13
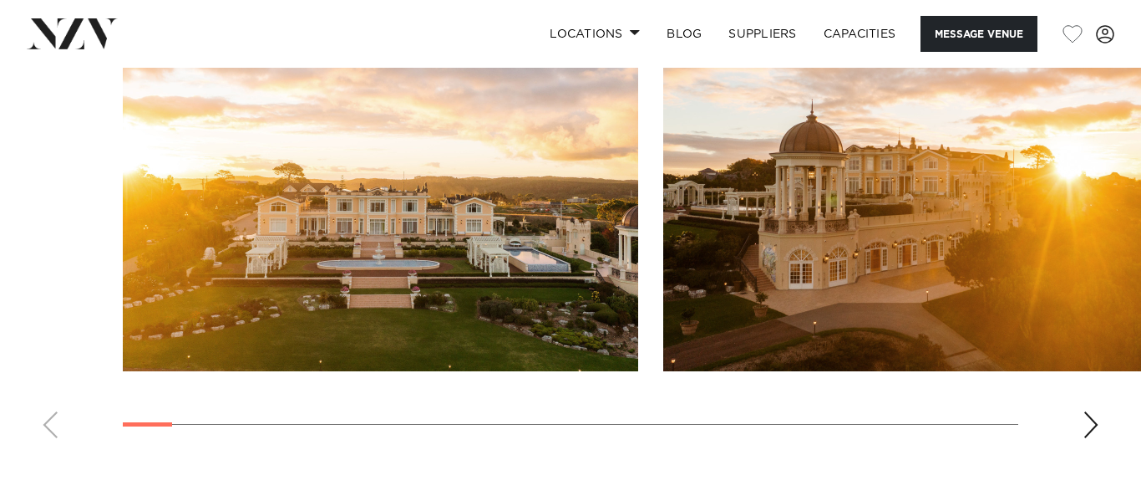
scroll to position [2026, 0]
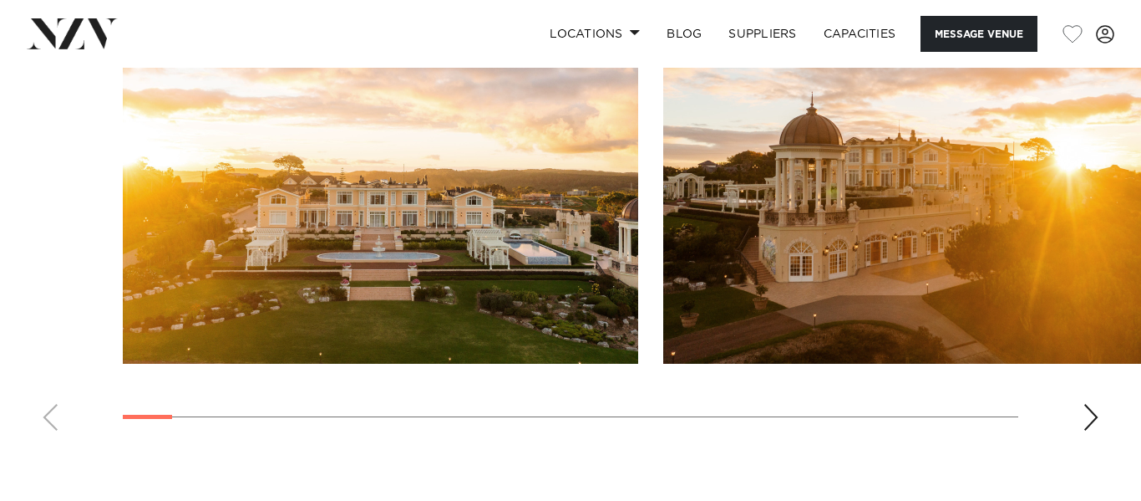
click at [1090, 424] on div "Next slide" at bounding box center [1091, 417] width 17 height 27
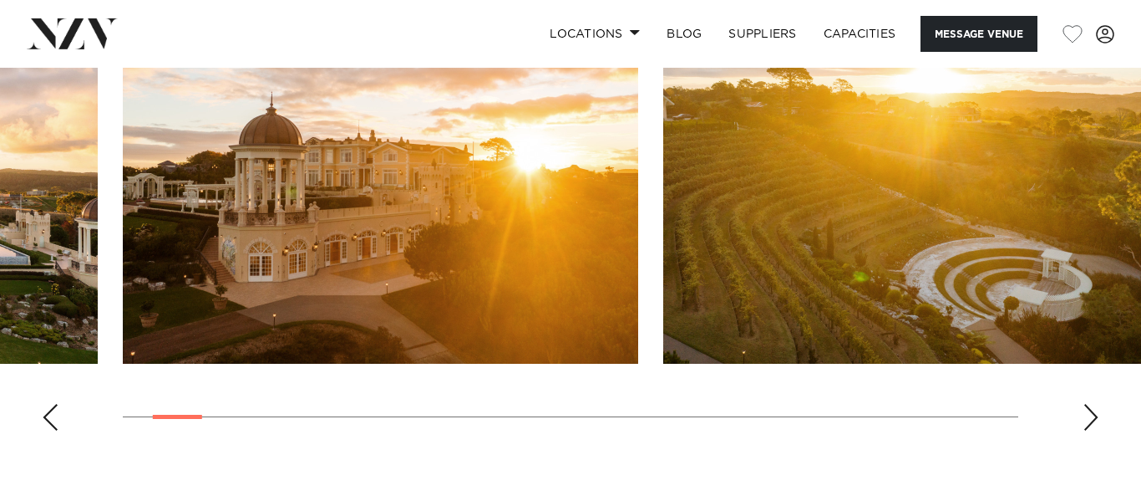
click at [1090, 424] on div "Next slide" at bounding box center [1091, 417] width 17 height 27
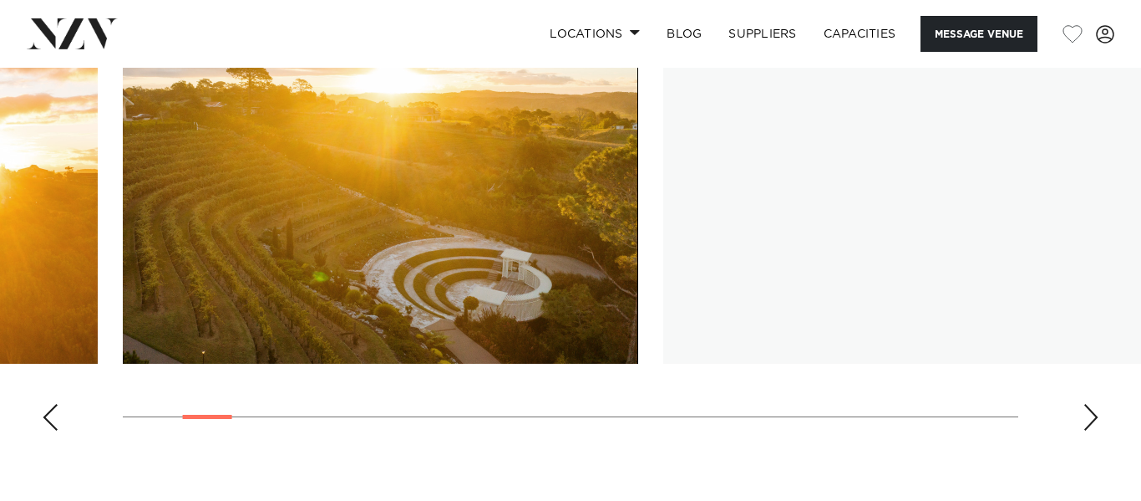
click at [1090, 424] on div "Next slide" at bounding box center [1091, 417] width 17 height 27
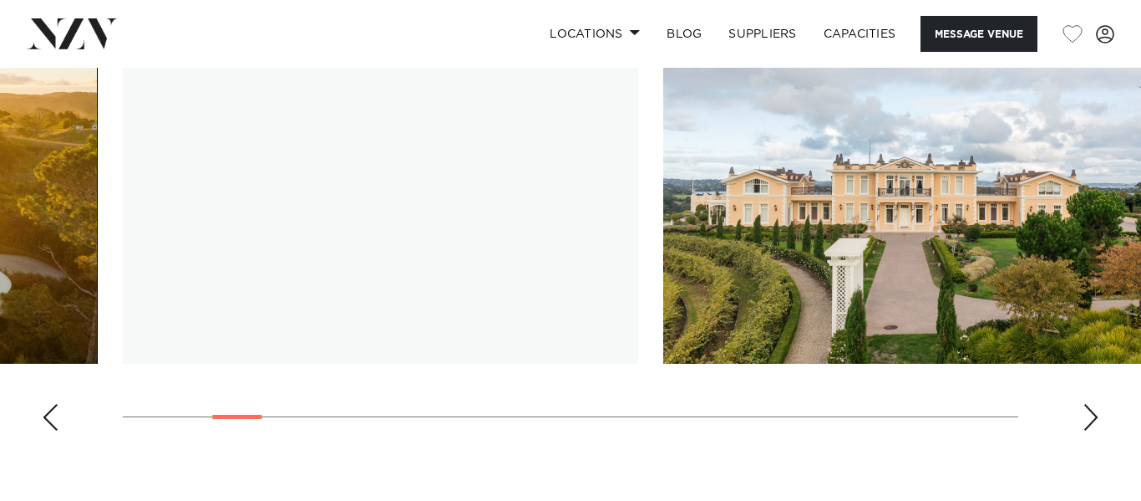
click at [1090, 424] on div "Next slide" at bounding box center [1091, 417] width 17 height 27
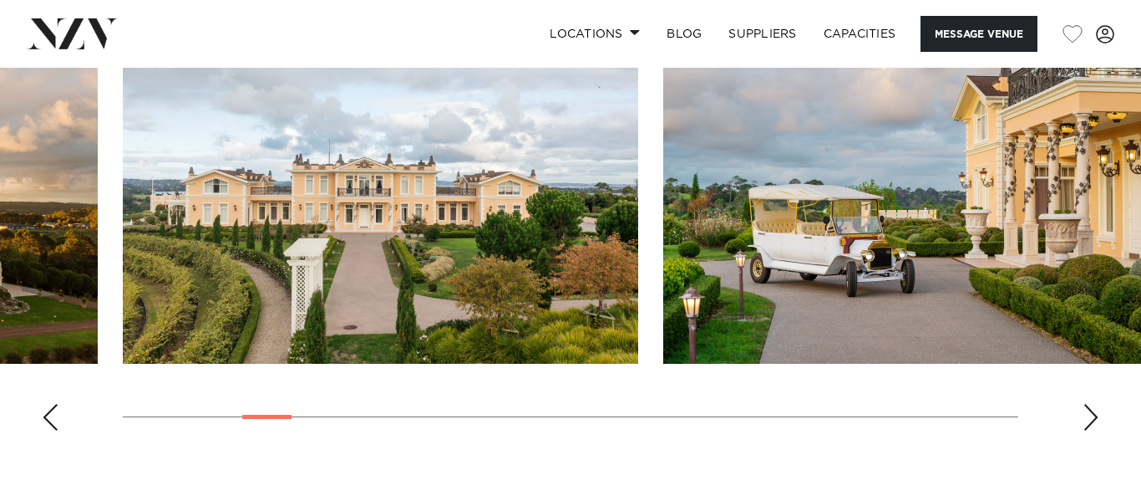
click at [1090, 424] on div "Next slide" at bounding box center [1091, 417] width 17 height 27
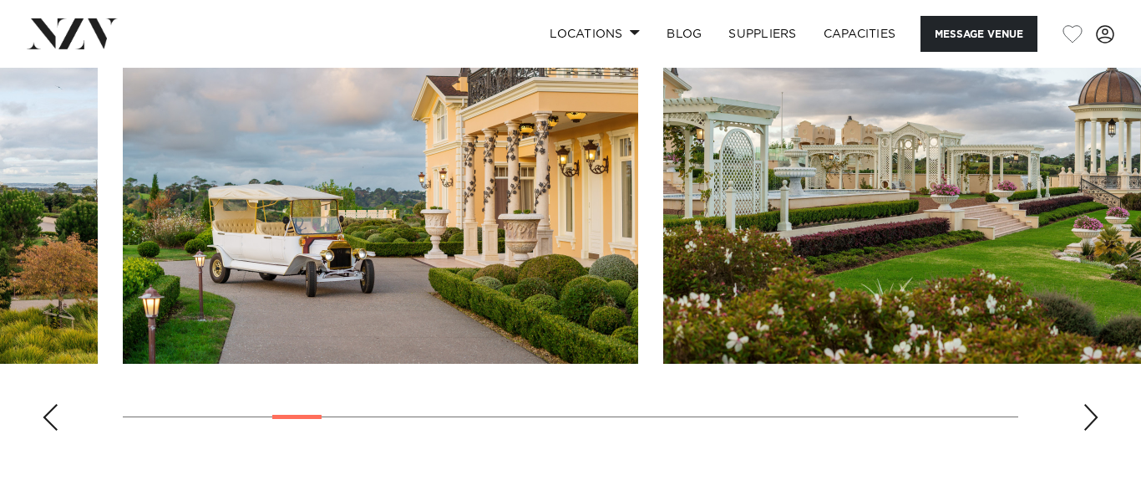
click at [1090, 424] on div "Next slide" at bounding box center [1091, 417] width 17 height 27
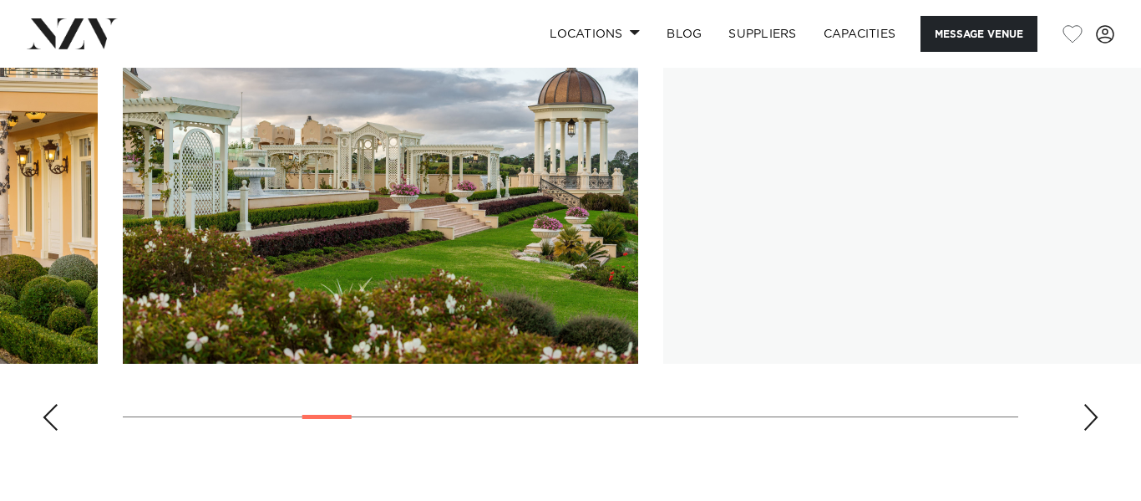
click at [1090, 424] on div "Next slide" at bounding box center [1091, 417] width 17 height 27
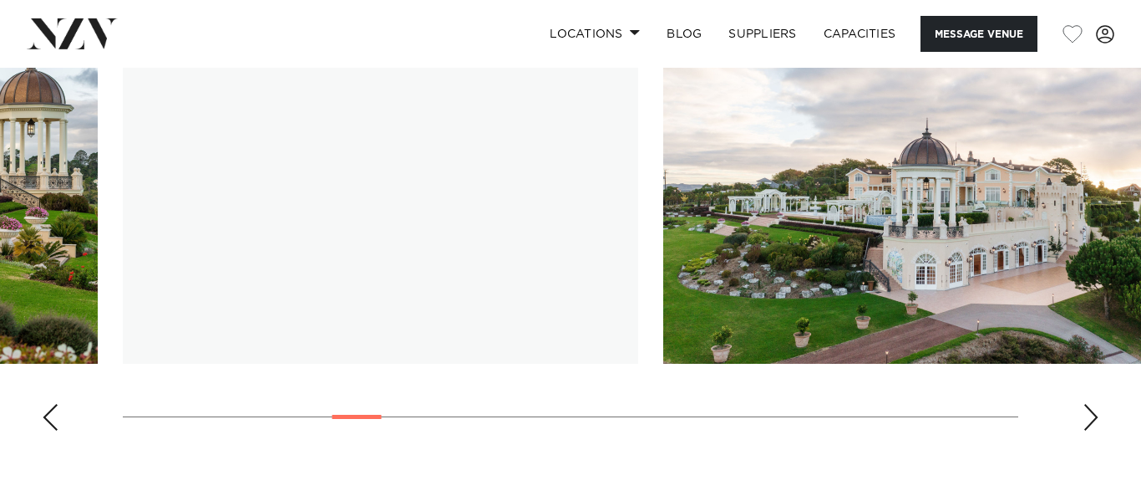
click at [1090, 424] on div "Next slide" at bounding box center [1091, 417] width 17 height 27
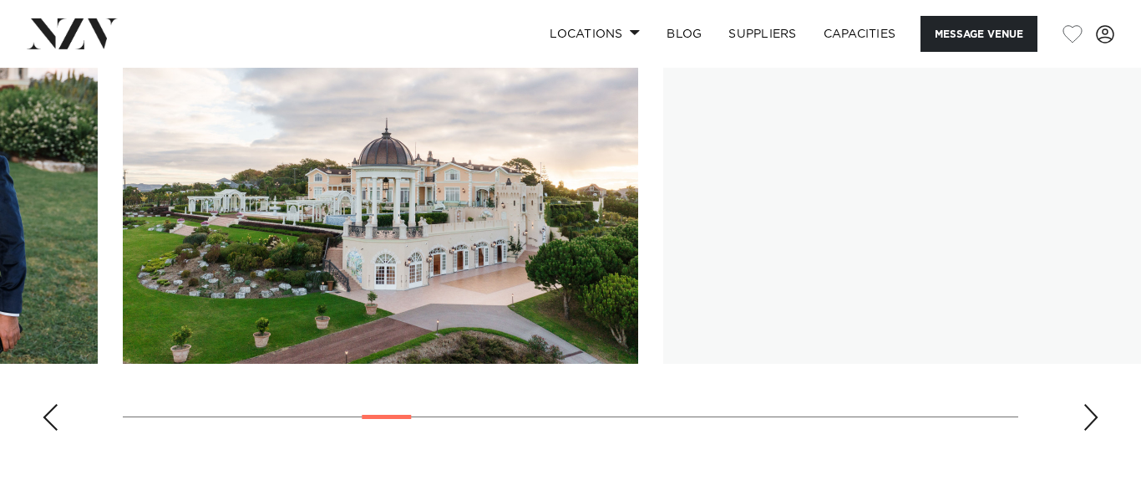
click at [1090, 424] on div "Next slide" at bounding box center [1091, 417] width 17 height 27
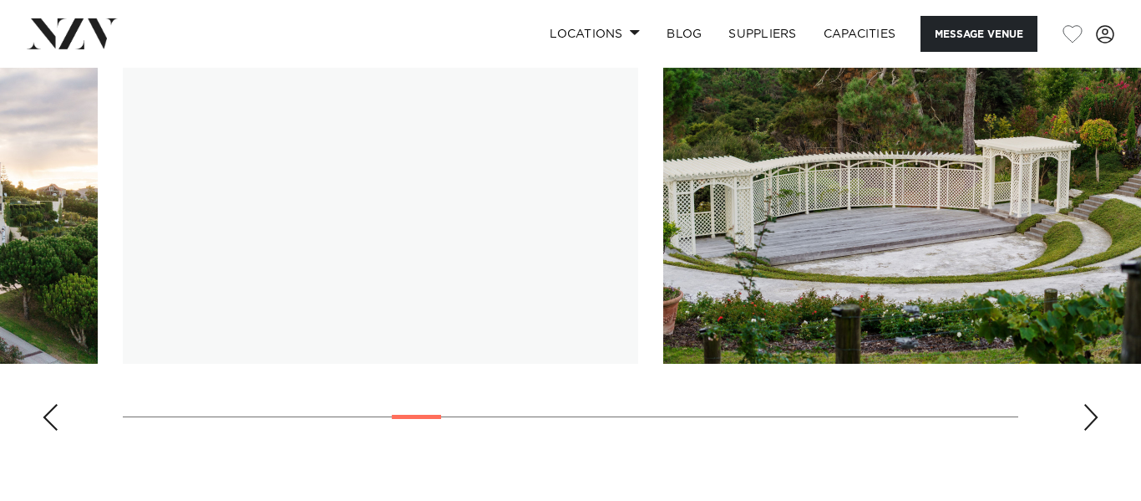
click at [1090, 424] on div "Next slide" at bounding box center [1091, 417] width 17 height 27
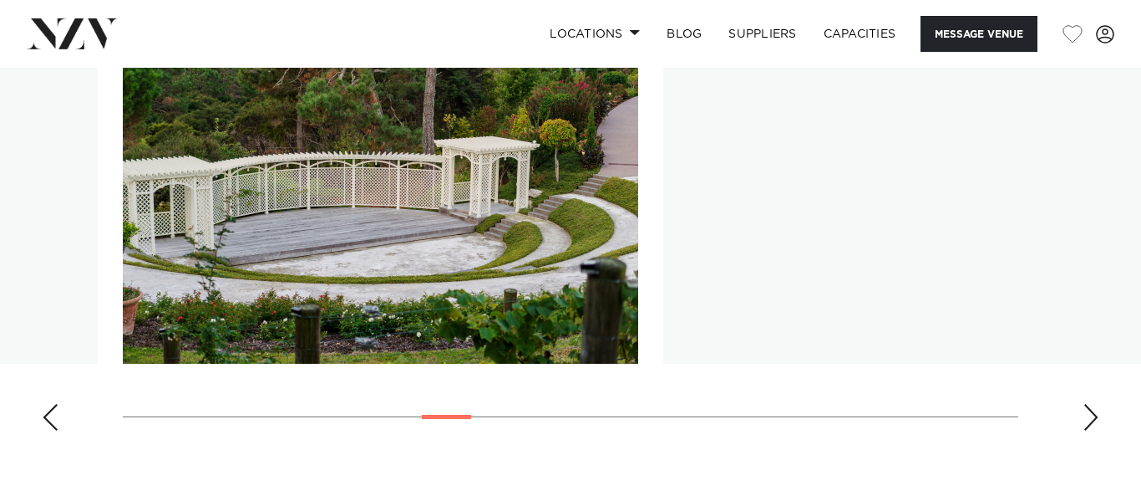
click at [1090, 424] on div "Next slide" at bounding box center [1091, 417] width 17 height 27
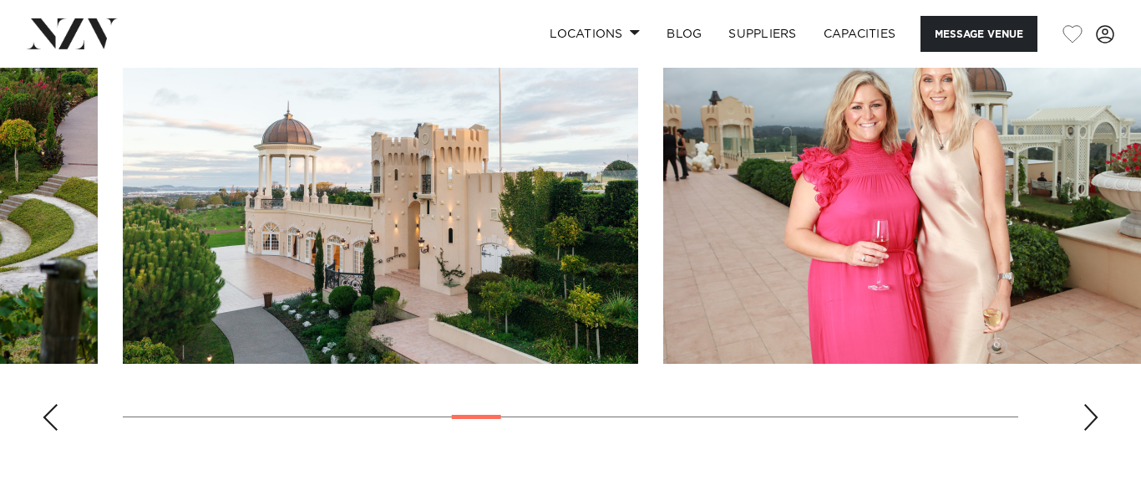
click at [1090, 424] on div "Next slide" at bounding box center [1091, 417] width 17 height 27
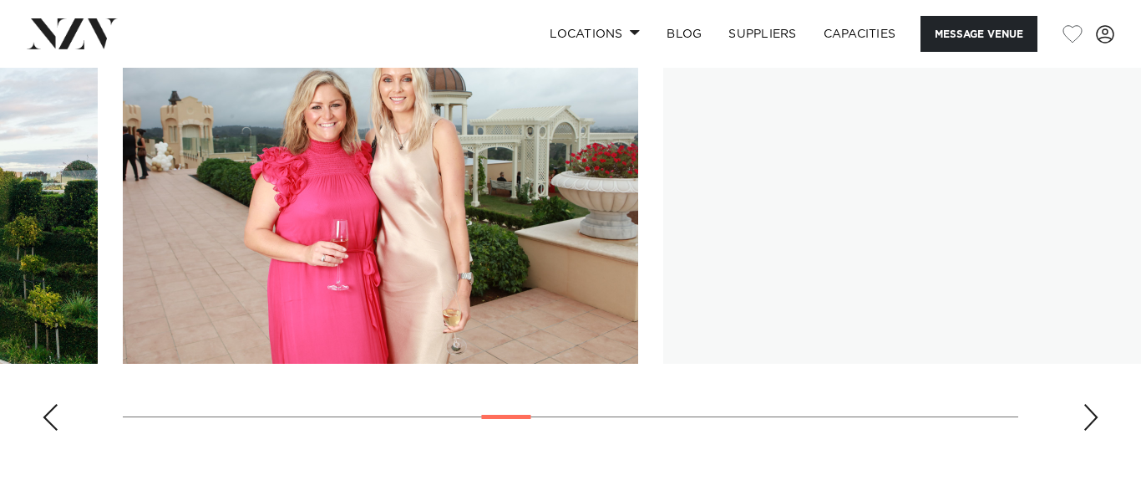
click at [1090, 424] on div "Next slide" at bounding box center [1091, 417] width 17 height 27
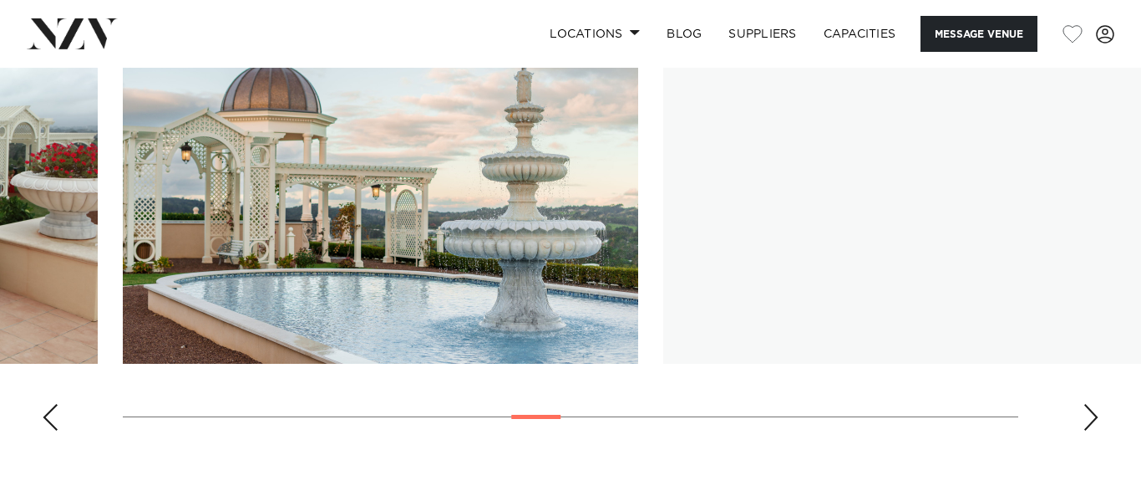
click at [1090, 424] on div "Next slide" at bounding box center [1091, 417] width 17 height 27
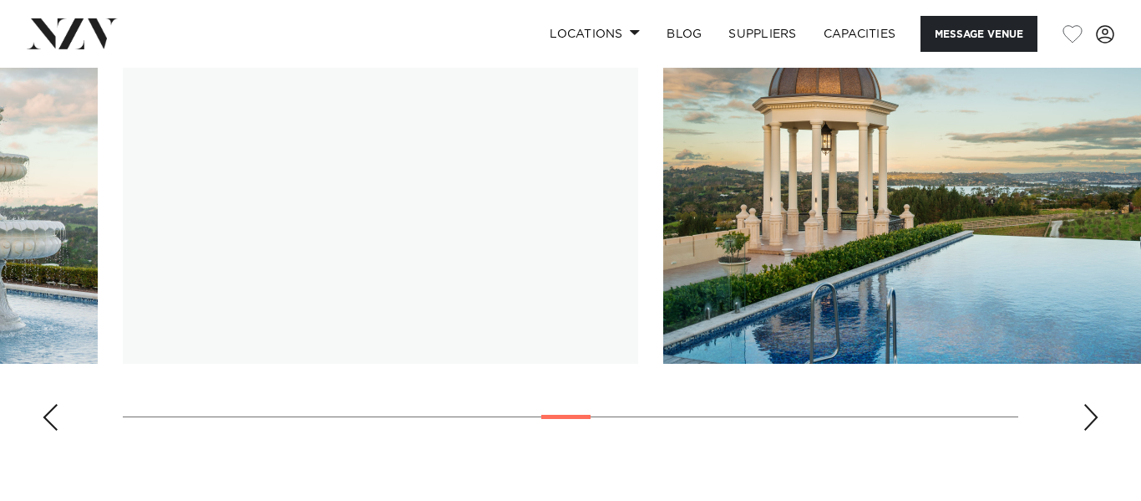
click at [1090, 424] on div "Next slide" at bounding box center [1091, 417] width 17 height 27
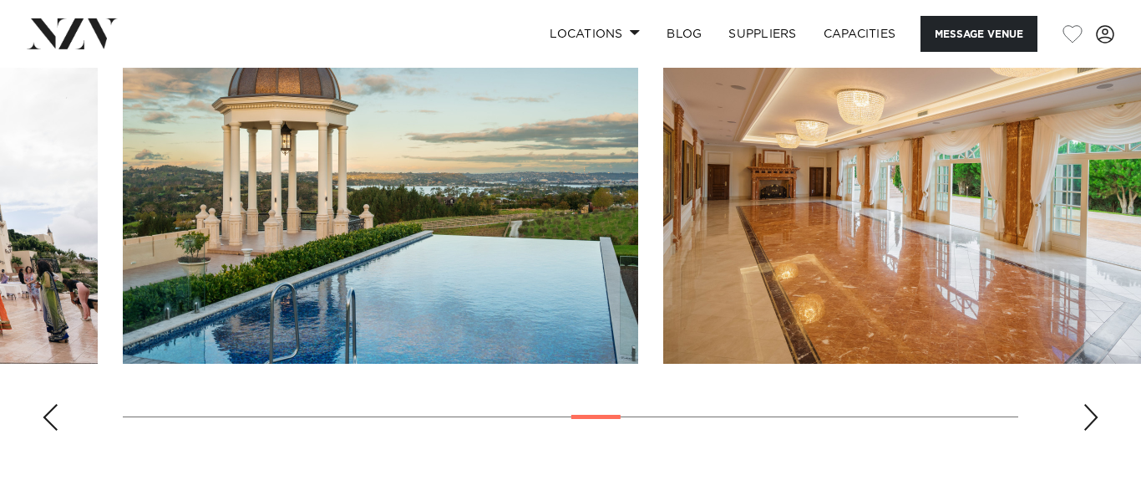
click at [1090, 424] on div "Next slide" at bounding box center [1091, 417] width 17 height 27
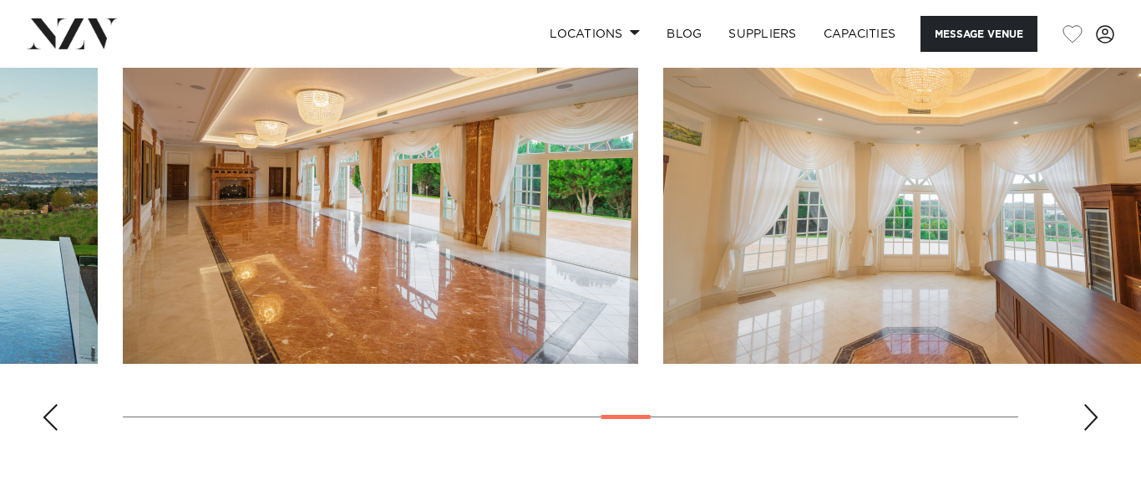
click at [1090, 424] on div "Next slide" at bounding box center [1091, 417] width 17 height 27
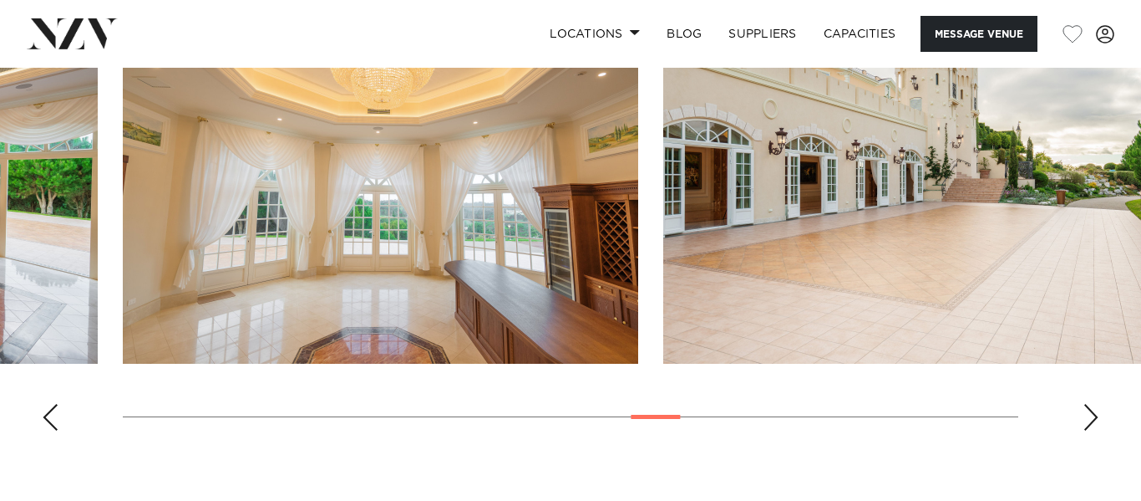
click at [1090, 424] on div "Next slide" at bounding box center [1091, 417] width 17 height 27
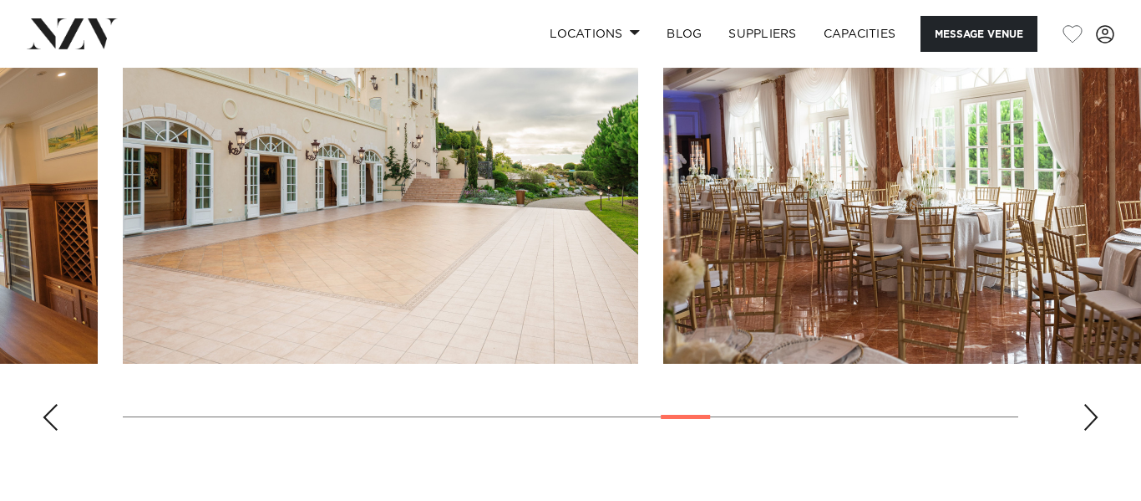
click at [1090, 424] on div "Next slide" at bounding box center [1091, 417] width 17 height 27
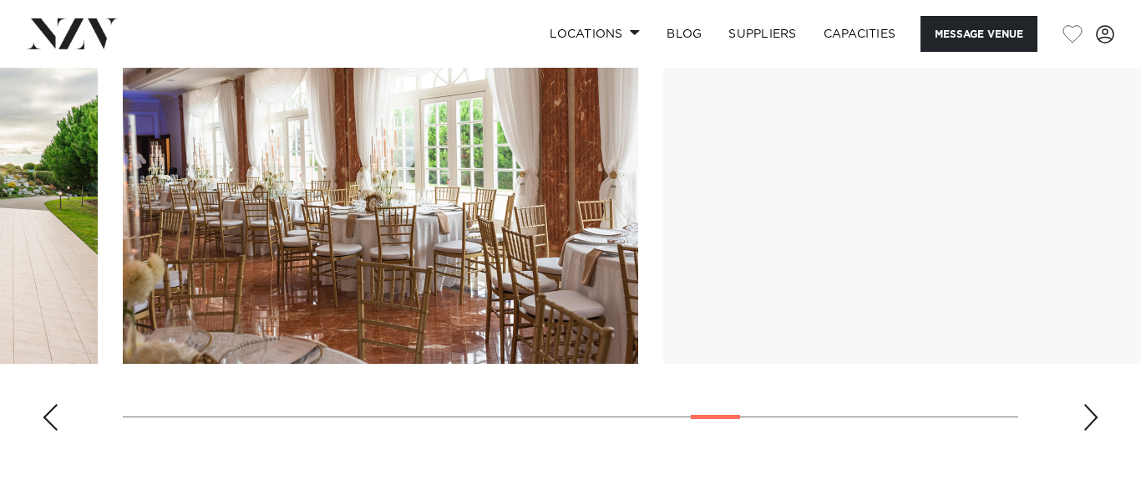
click at [1090, 424] on div "Next slide" at bounding box center [1091, 417] width 17 height 27
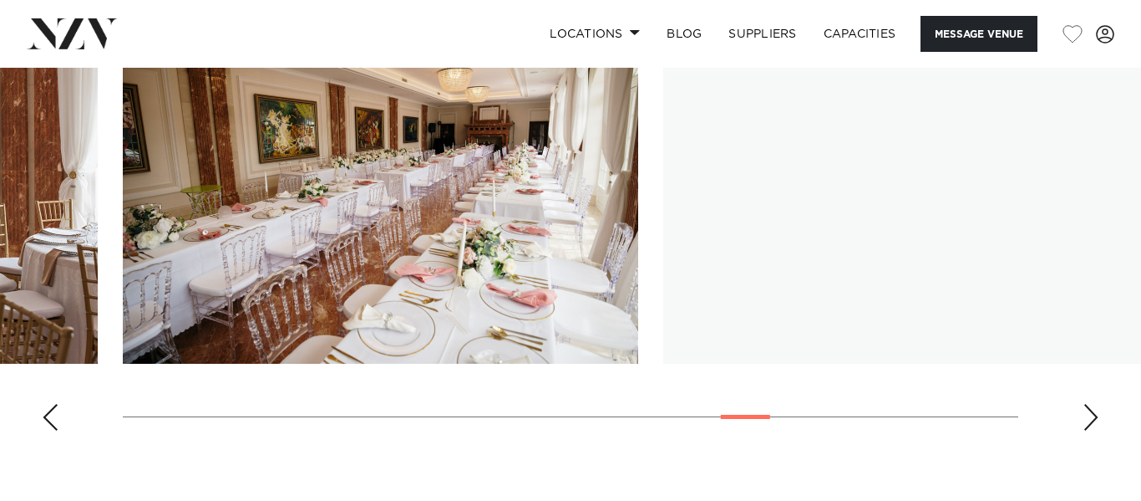
click at [1090, 424] on div "Next slide" at bounding box center [1091, 417] width 17 height 27
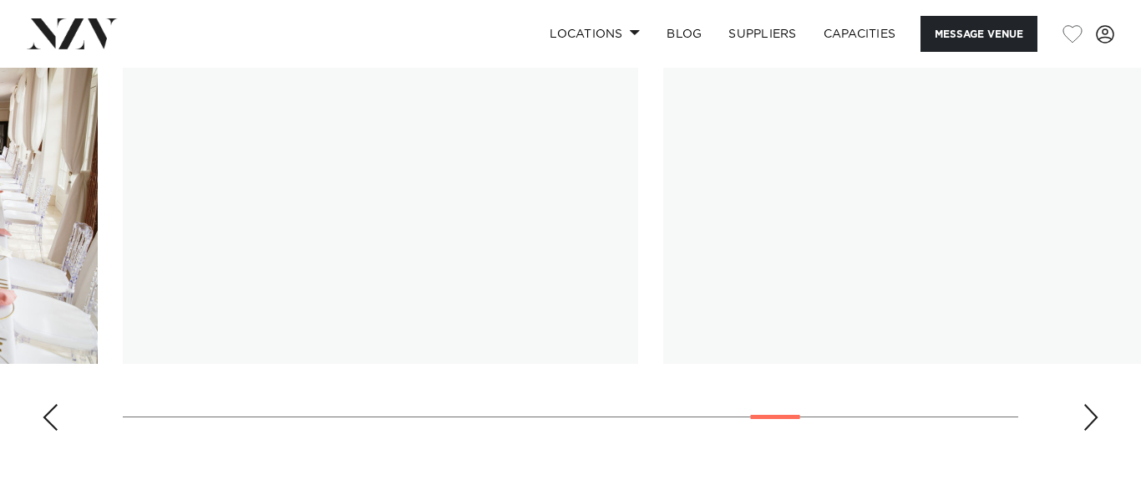
click at [1090, 424] on div "Next slide" at bounding box center [1091, 417] width 17 height 27
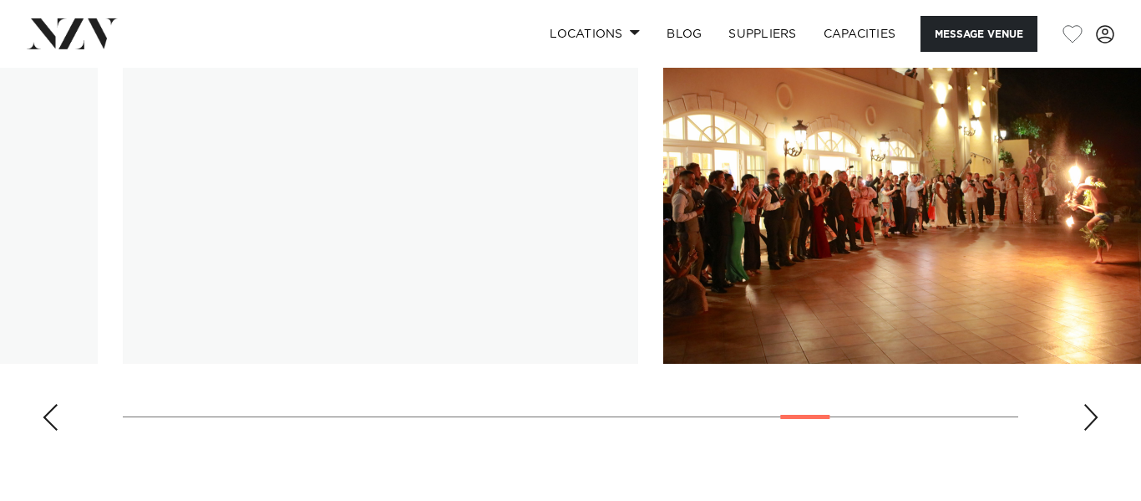
click at [1090, 424] on div "Next slide" at bounding box center [1091, 417] width 17 height 27
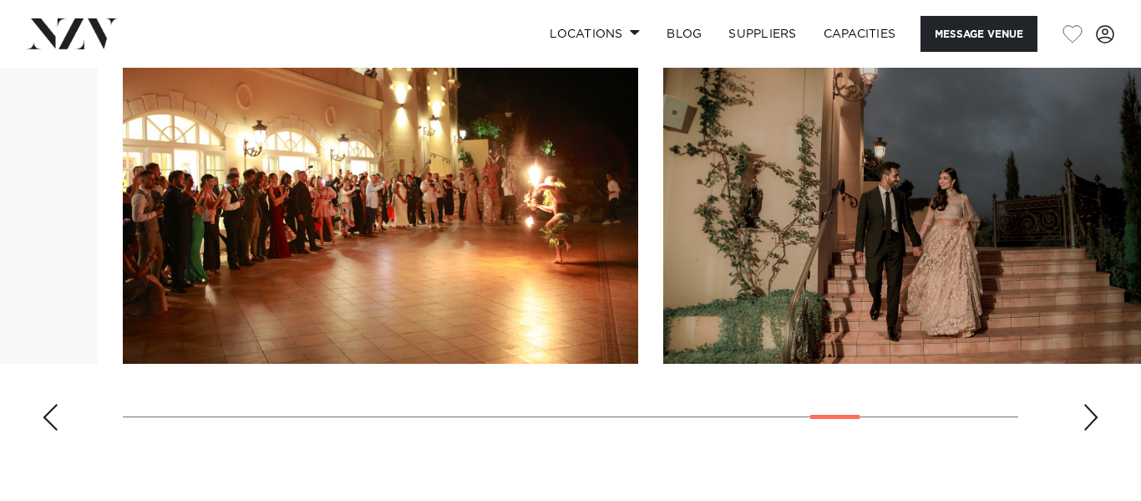
click at [1090, 424] on div "Next slide" at bounding box center [1091, 417] width 17 height 27
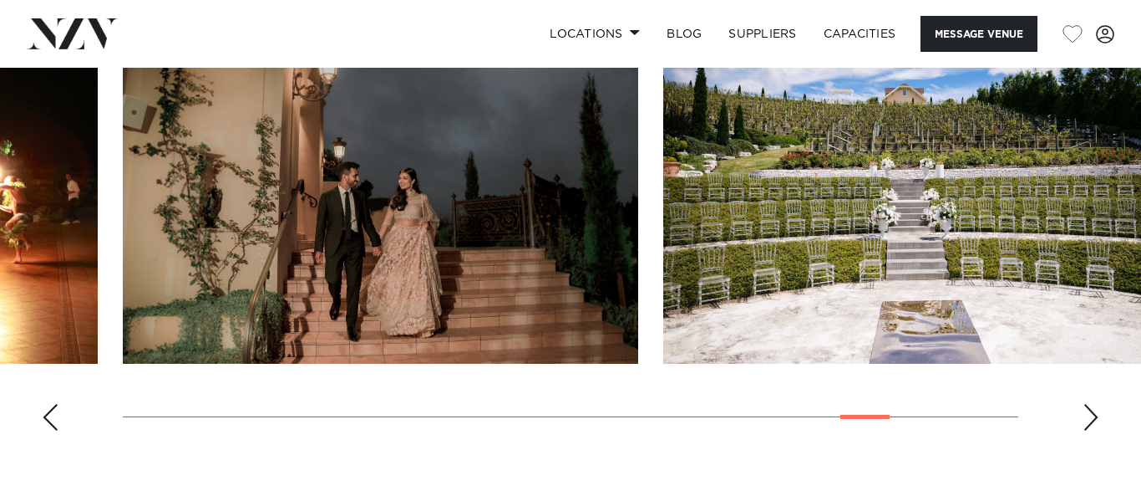
click at [1090, 424] on div "Next slide" at bounding box center [1091, 417] width 17 height 27
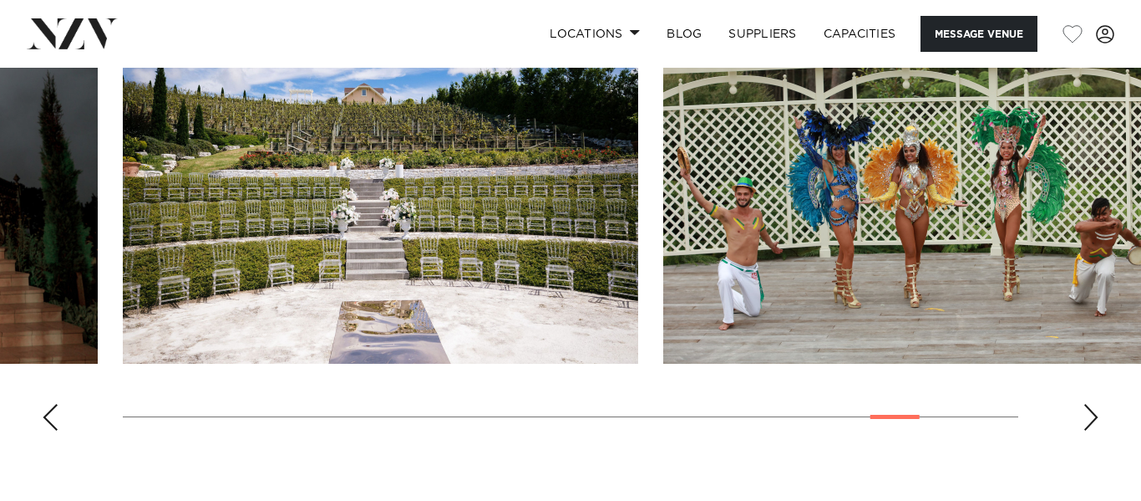
click at [1090, 424] on div "Next slide" at bounding box center [1091, 417] width 17 height 27
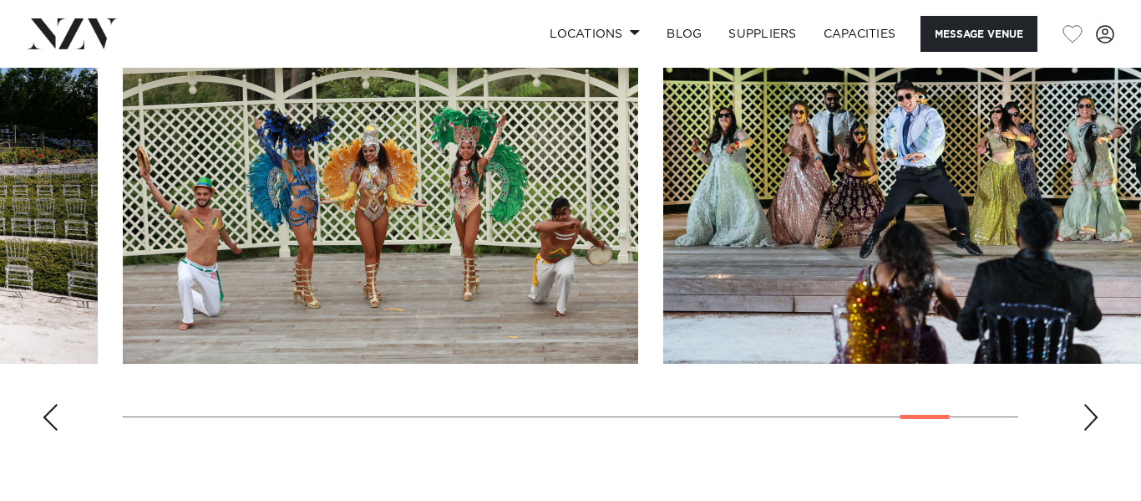
click at [1090, 424] on div "Next slide" at bounding box center [1091, 417] width 17 height 27
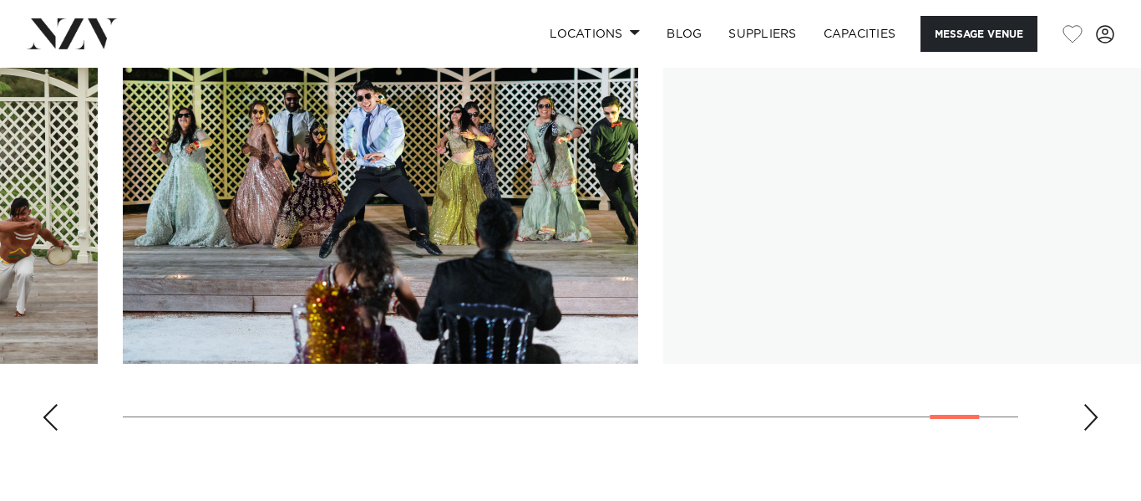
click at [1090, 424] on div "Next slide" at bounding box center [1091, 417] width 17 height 27
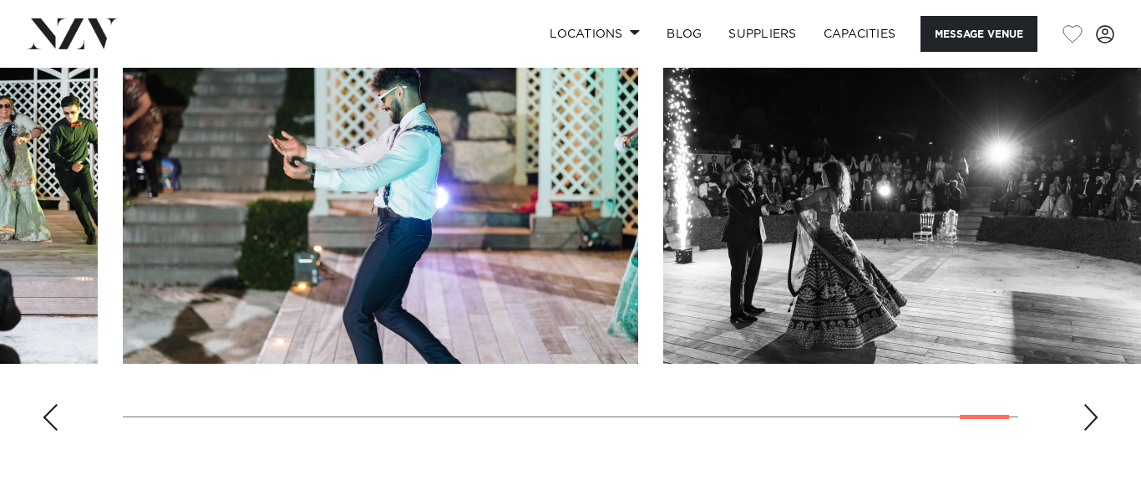
click at [1090, 424] on div "Next slide" at bounding box center [1091, 417] width 17 height 27
